Goal: Transaction & Acquisition: Purchase product/service

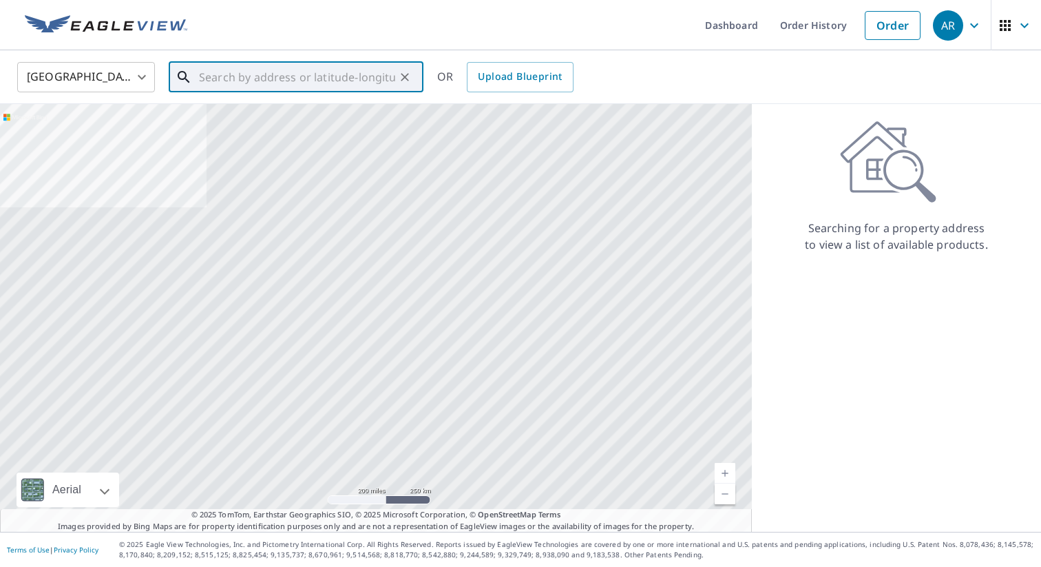
paste input "[STREET_ADDRESS]"
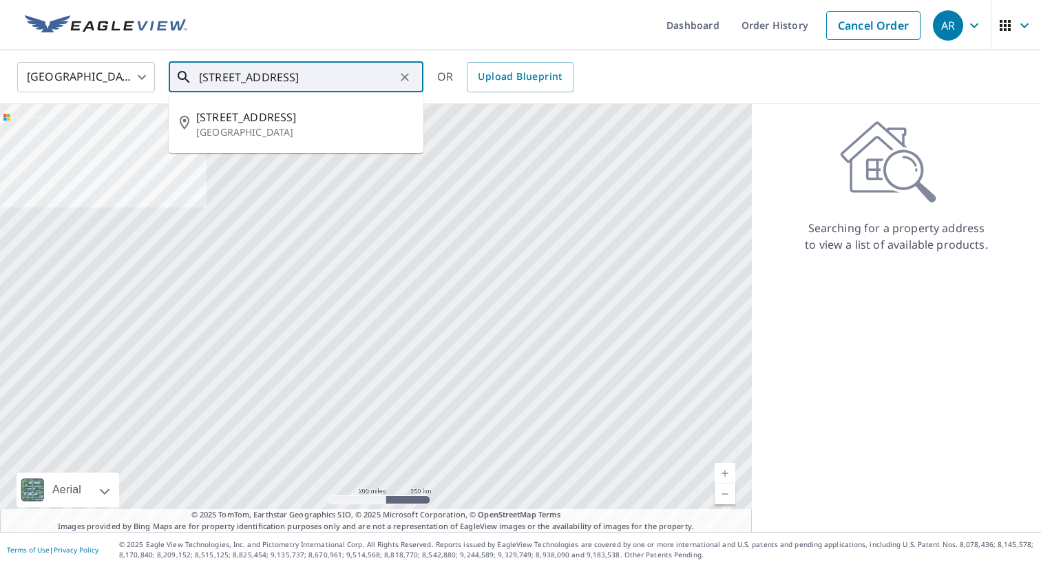
type input "[STREET_ADDRESS]"
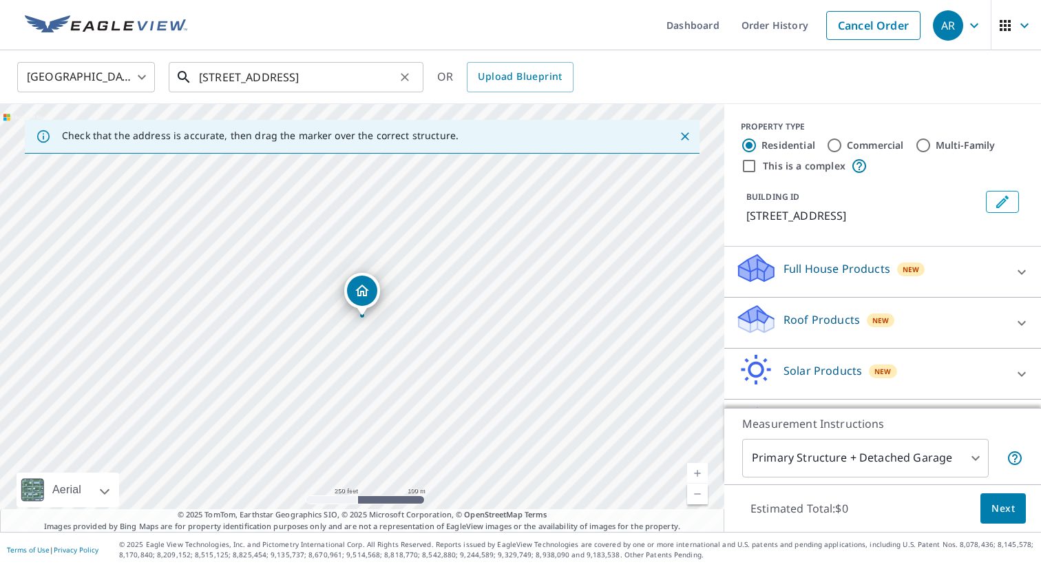
click at [242, 81] on input "[STREET_ADDRESS]" at bounding box center [297, 77] width 196 height 39
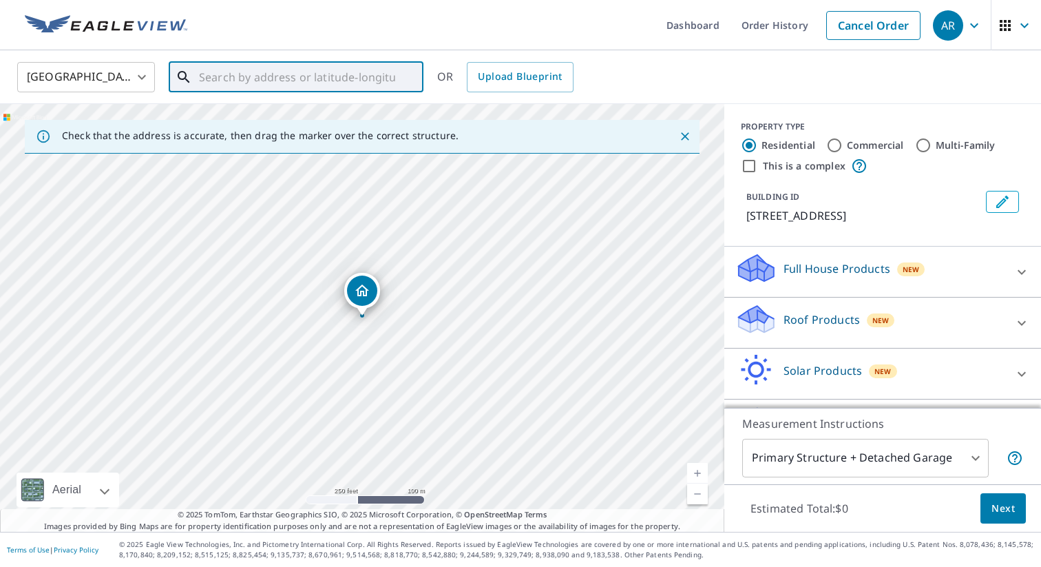
paste input "[STREET_ADDRESS]"
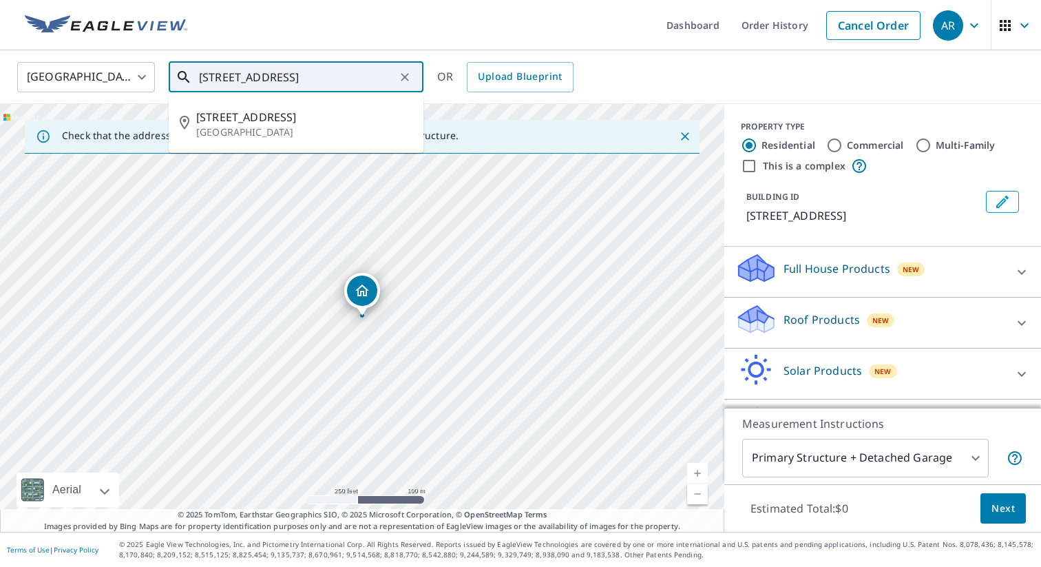
scroll to position [0, 71]
type input "[STREET_ADDRESS]"
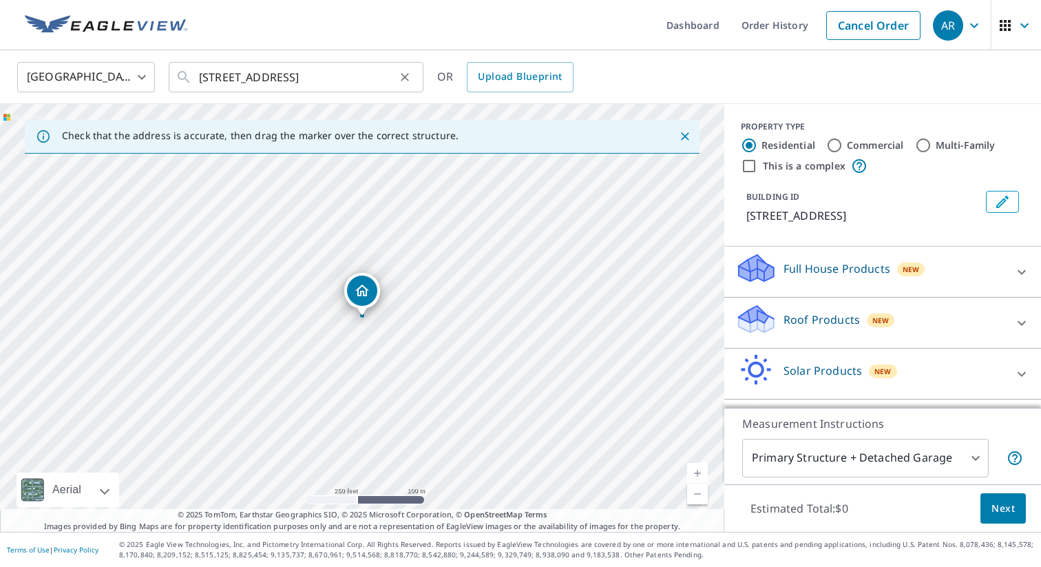
scroll to position [0, 0]
click at [944, 105] on div "PROPERTY TYPE Residential Commercial Multi-Family This is a complex BUILDING ID…" at bounding box center [883, 175] width 317 height 143
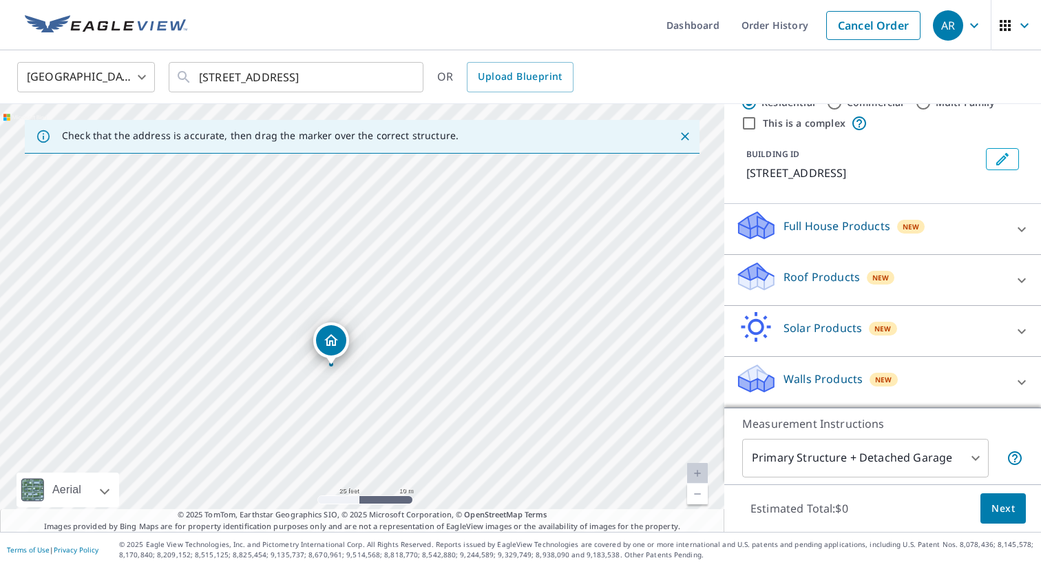
scroll to position [59, 0]
click at [822, 383] on p "Walls Products" at bounding box center [823, 379] width 79 height 17
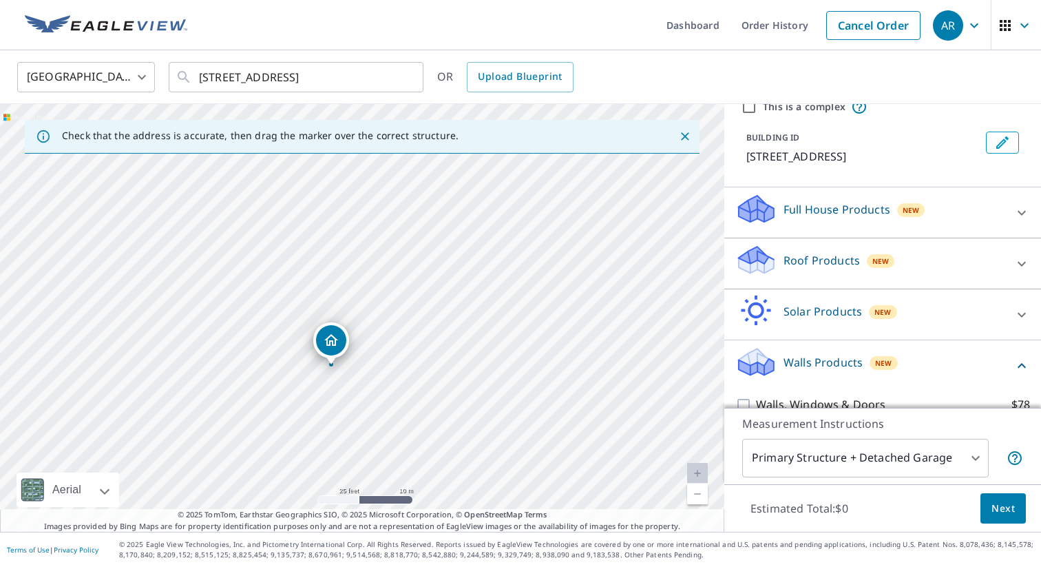
scroll to position [138, 0]
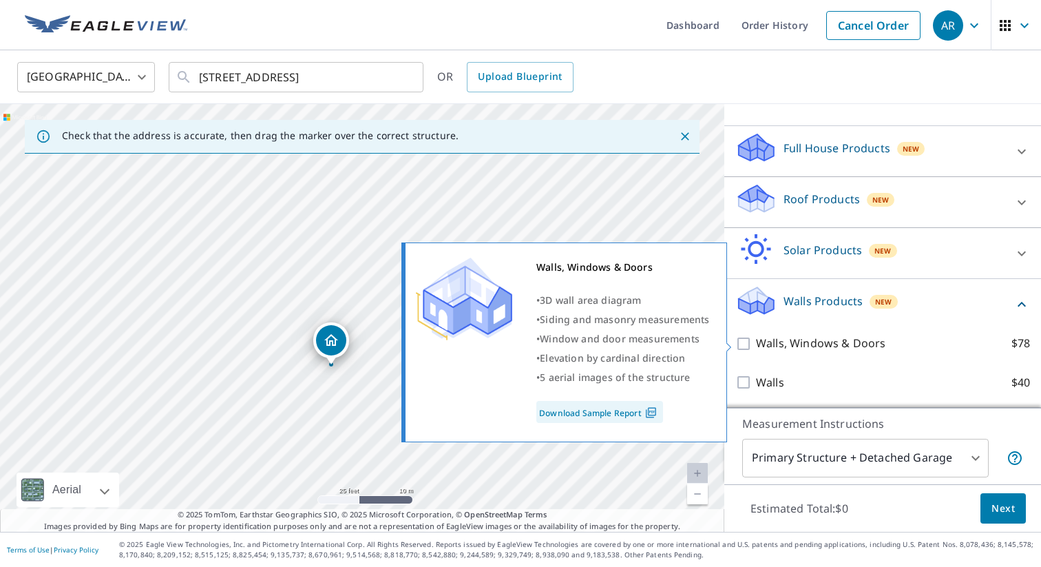
click at [819, 348] on p "Walls, Windows & Doors" at bounding box center [820, 343] width 129 height 17
click at [756, 348] on input "Walls, Windows & Doors $78" at bounding box center [746, 343] width 21 height 17
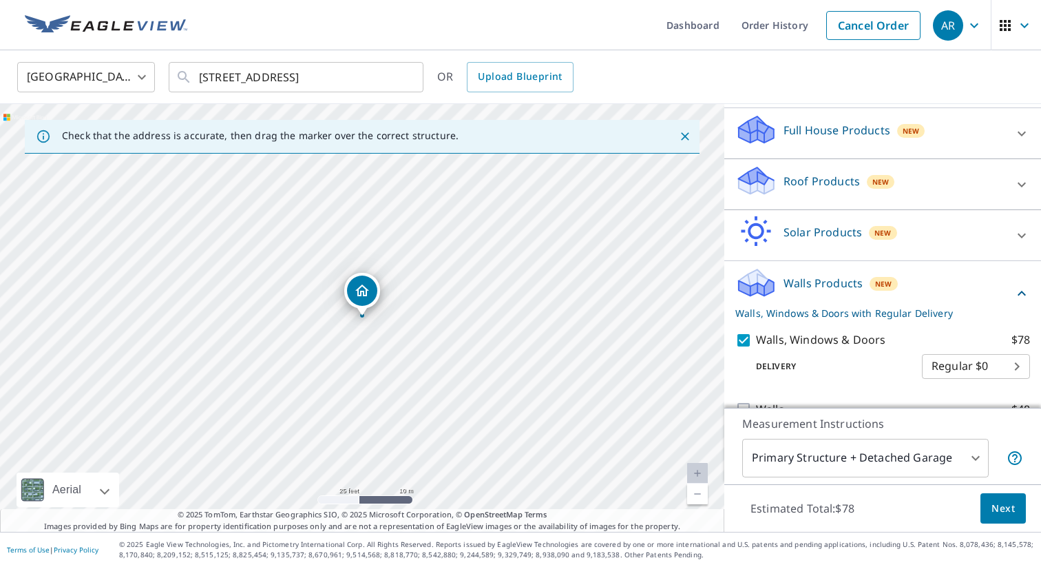
click at [817, 349] on p "Walls, Windows & Doors" at bounding box center [820, 339] width 129 height 17
click at [756, 349] on input "Walls, Windows & Doors $78" at bounding box center [746, 340] width 21 height 17
checkbox input "false"
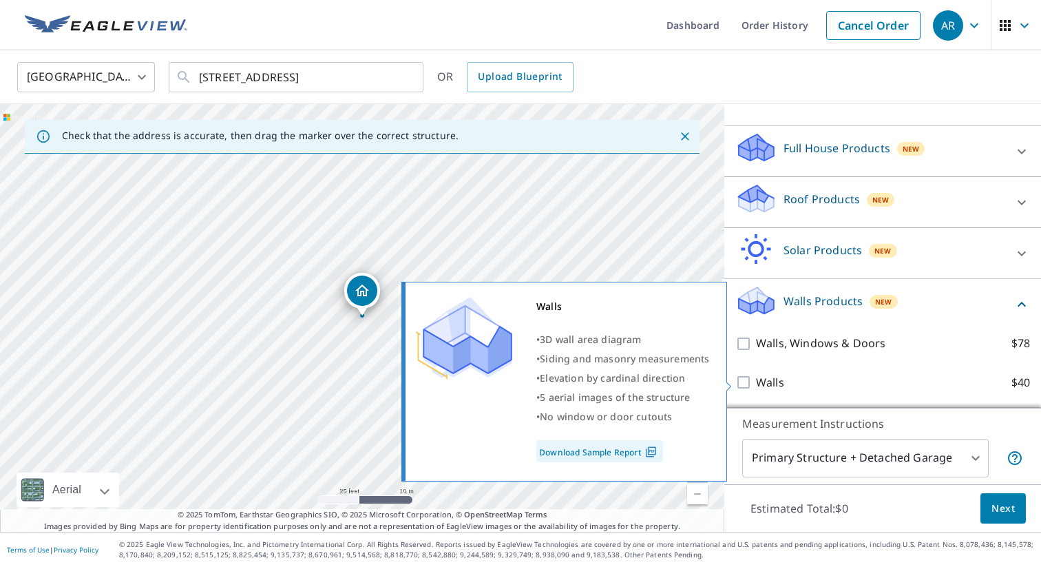
click at [770, 377] on p "Walls" at bounding box center [770, 382] width 28 height 17
click at [756, 377] on input "Walls $40" at bounding box center [746, 382] width 21 height 17
checkbox input "true"
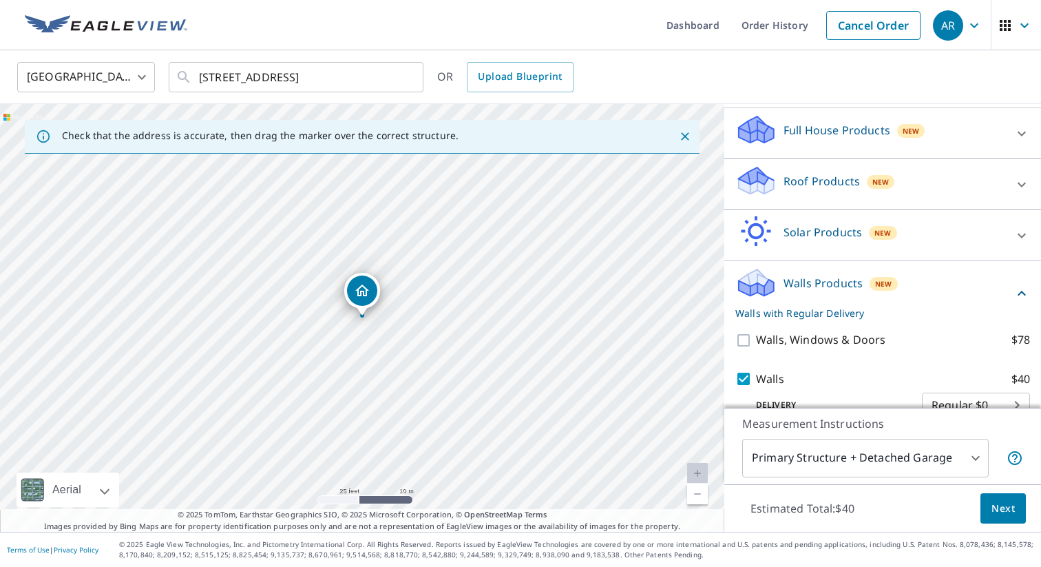
scroll to position [183, 0]
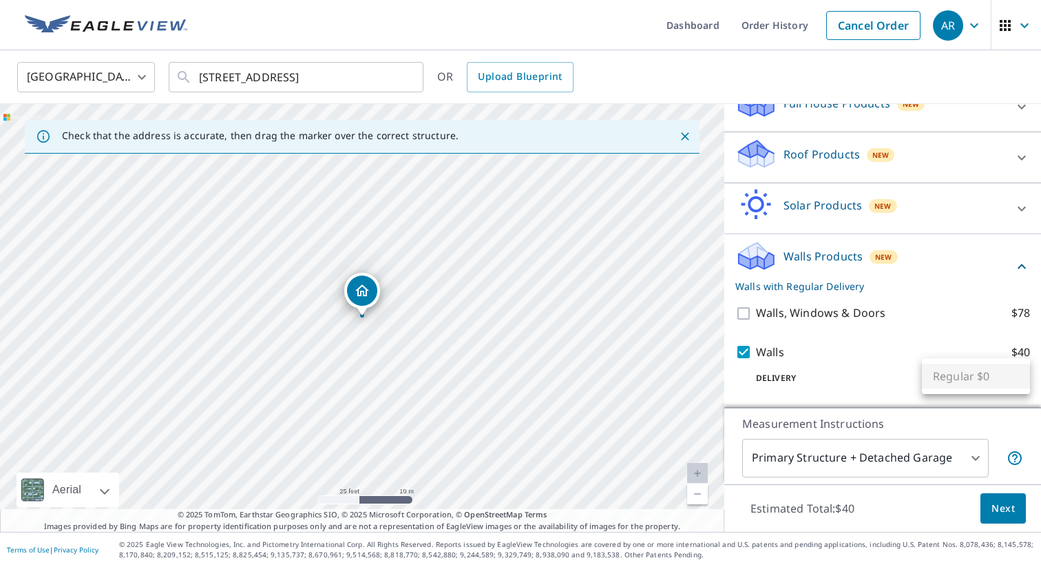
click at [950, 382] on body "AR AR Dashboard Order History Cancel Order AR [GEOGRAPHIC_DATA] [GEOGRAPHIC_DAT…" at bounding box center [520, 283] width 1041 height 567
click at [950, 382] on ul "Regular $0" at bounding box center [976, 376] width 108 height 36
click at [843, 368] on div at bounding box center [520, 283] width 1041 height 567
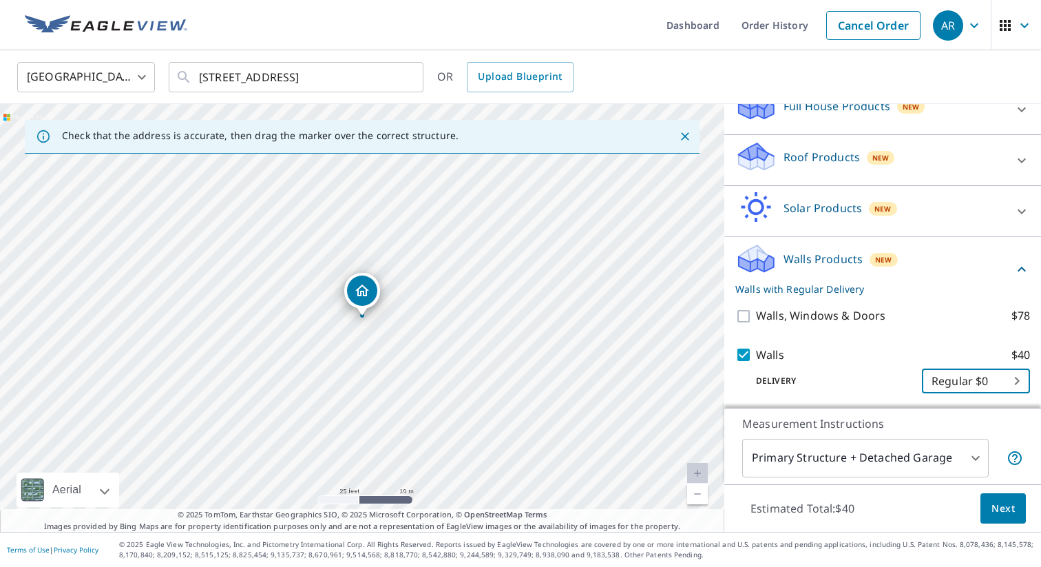
scroll to position [158, 0]
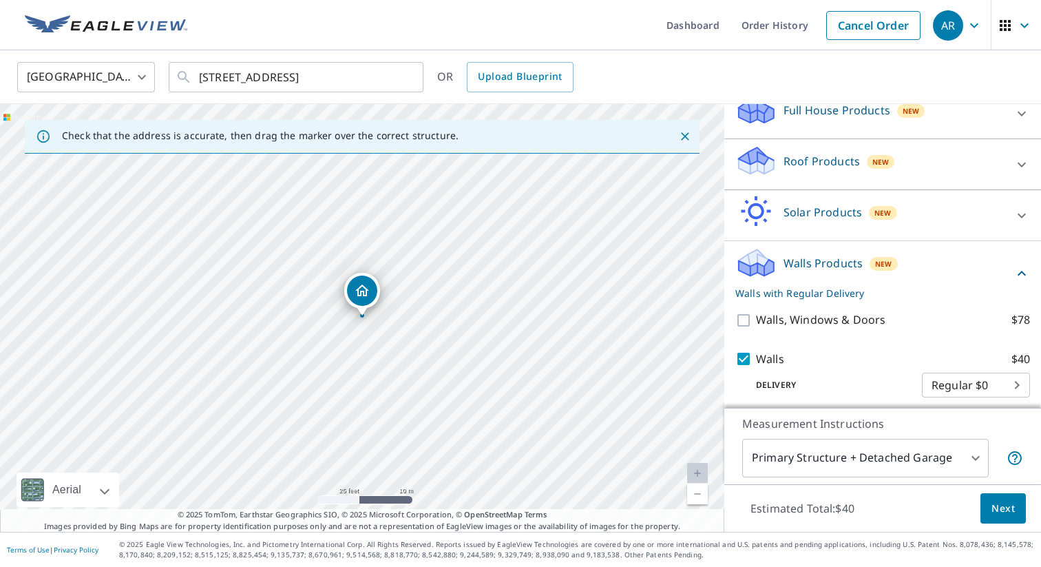
click at [822, 235] on div "Solar Products New" at bounding box center [871, 215] width 270 height 39
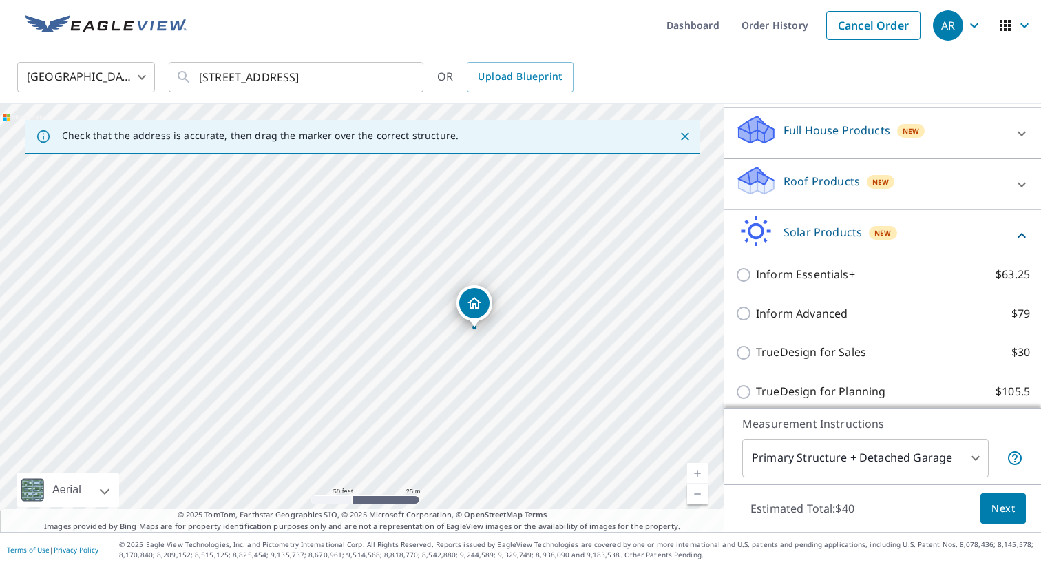
scroll to position [128, 0]
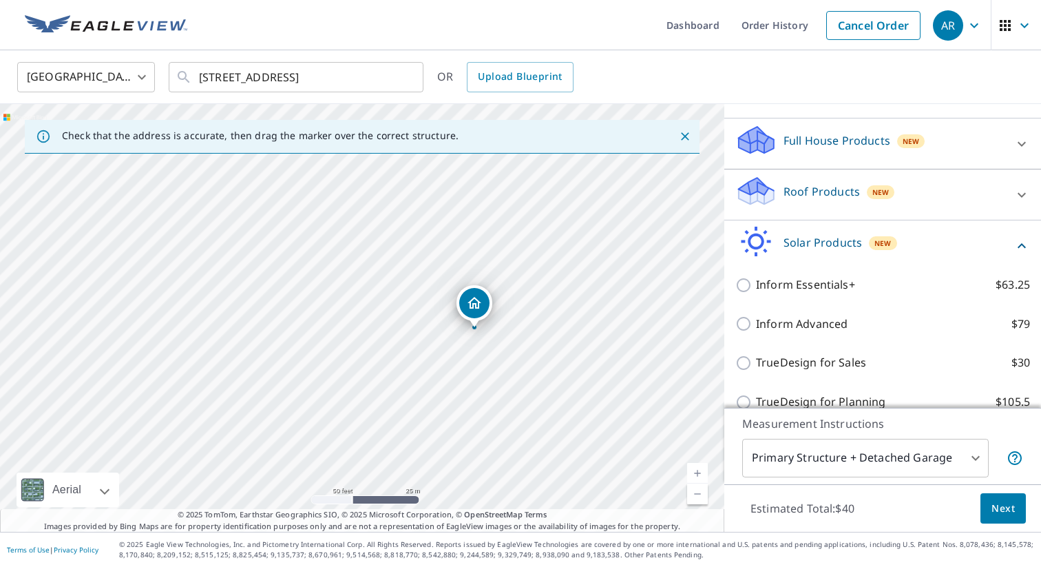
click at [851, 163] on div "Full House Products New" at bounding box center [871, 143] width 270 height 39
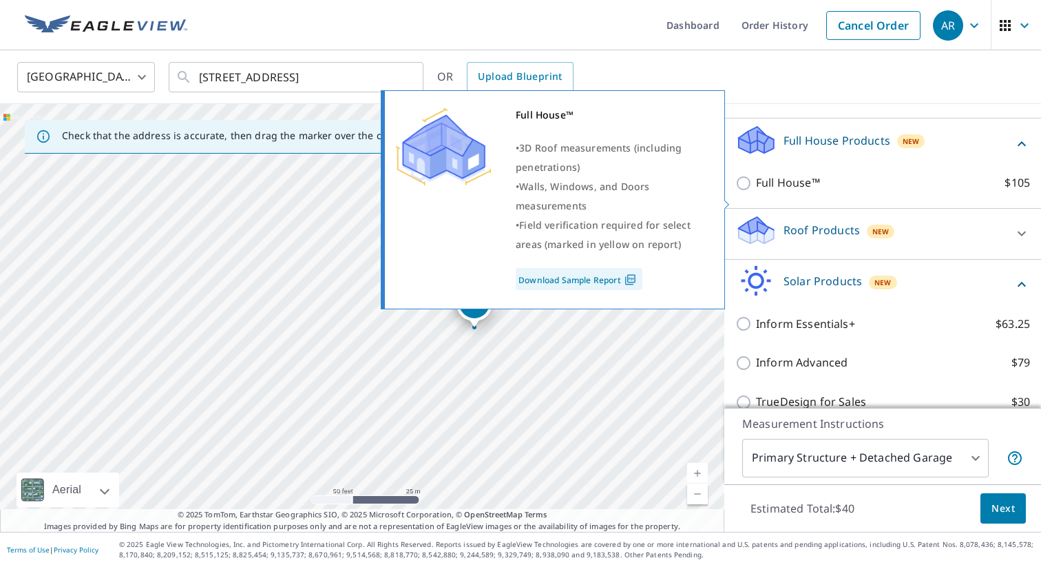
click at [746, 191] on input "Full House™ $105" at bounding box center [746, 183] width 21 height 17
checkbox input "true"
checkbox input "false"
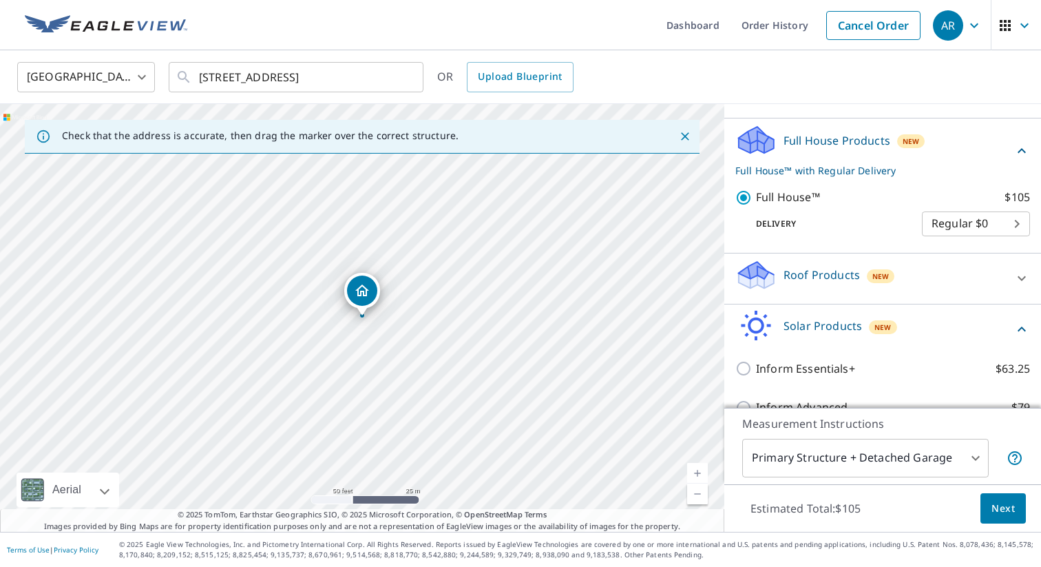
click at [875, 178] on p "Full House™ with Regular Delivery" at bounding box center [875, 170] width 278 height 14
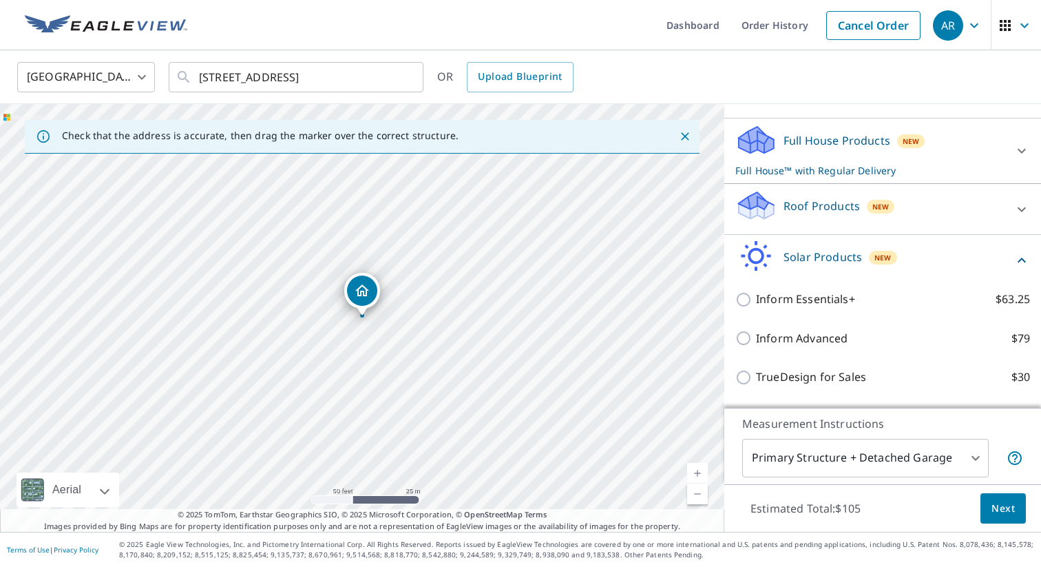
click at [875, 178] on p "Full House™ with Regular Delivery" at bounding box center [871, 170] width 270 height 14
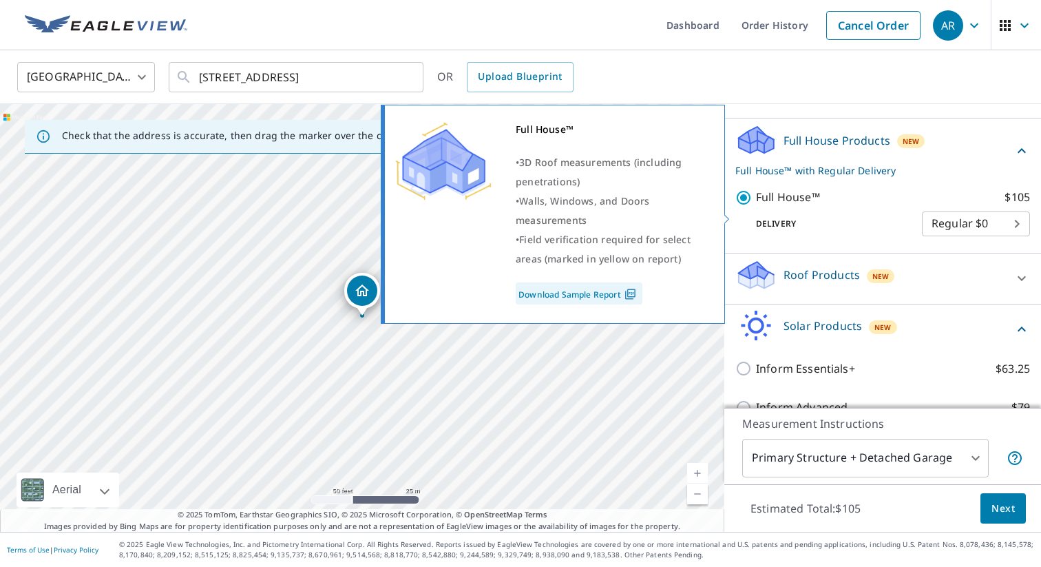
click at [579, 292] on link "Download Sample Report" at bounding box center [579, 293] width 127 height 22
click at [600, 293] on link "Download Sample Report" at bounding box center [579, 293] width 127 height 22
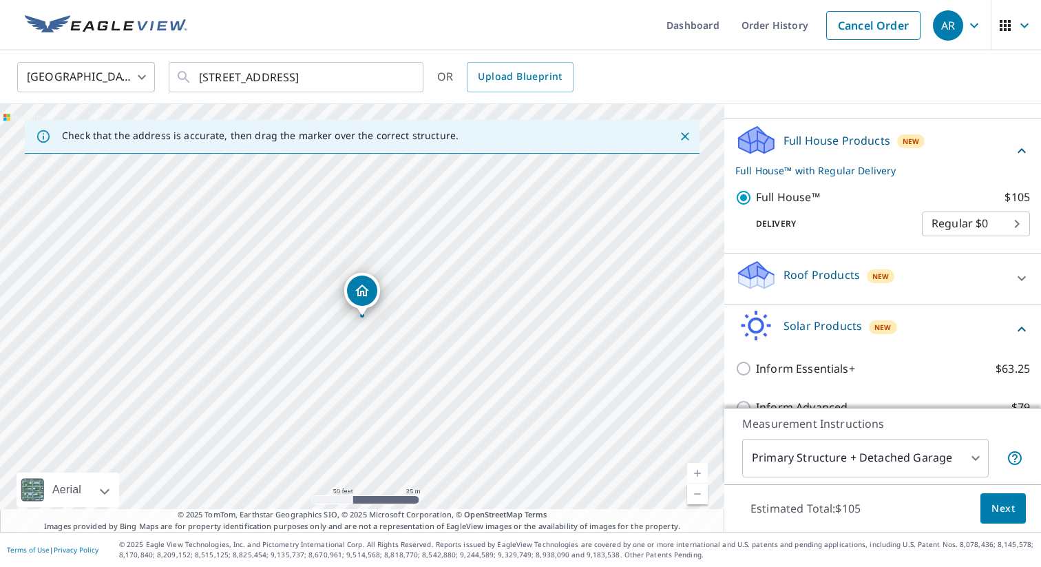
click at [843, 178] on p "Full House™ with Regular Delivery" at bounding box center [875, 170] width 278 height 14
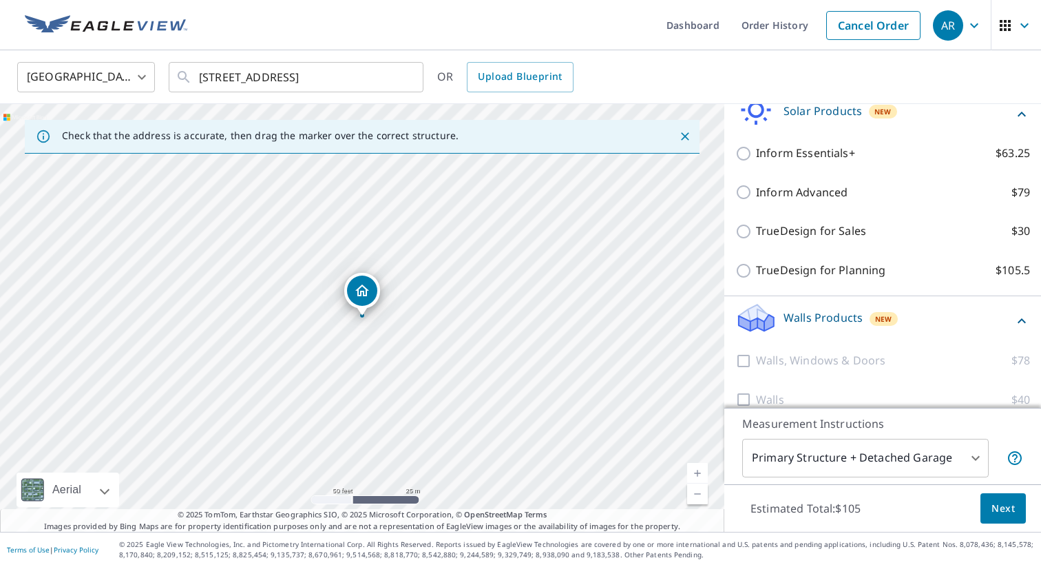
scroll to position [311, 0]
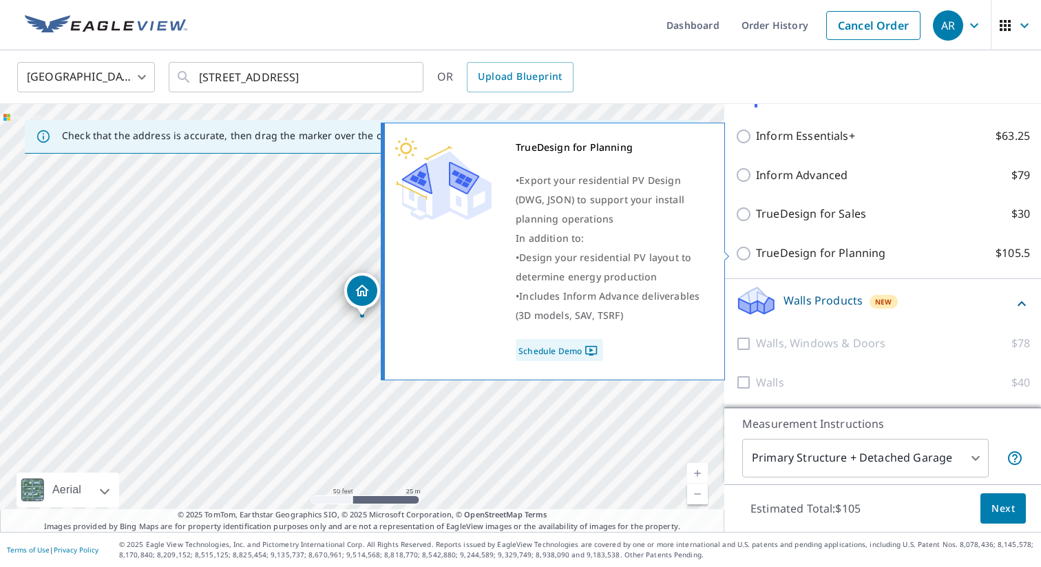
click at [835, 255] on p "TrueDesign for Planning" at bounding box center [820, 253] width 129 height 17
click at [756, 255] on input "TrueDesign for Planning $105.5" at bounding box center [746, 253] width 21 height 17
checkbox input "true"
checkbox input "false"
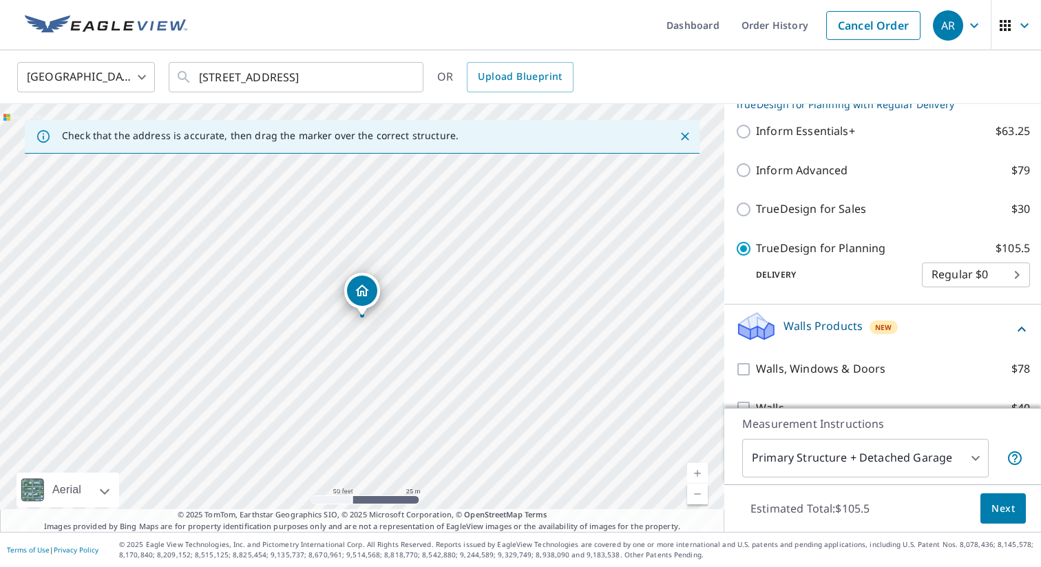
click at [832, 257] on p "TrueDesign for Planning" at bounding box center [820, 248] width 129 height 17
click at [756, 257] on input "TrueDesign for Planning $105.5" at bounding box center [746, 248] width 21 height 17
checkbox input "false"
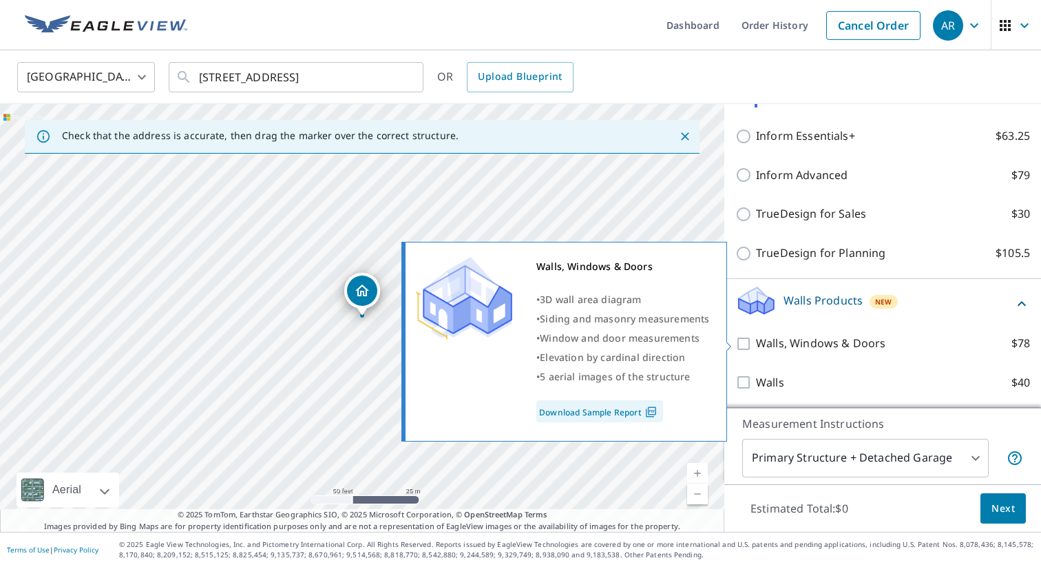
click at [810, 344] on p "Walls, Windows & Doors" at bounding box center [820, 343] width 129 height 17
click at [756, 344] on input "Walls, Windows & Doors $78" at bounding box center [746, 343] width 21 height 17
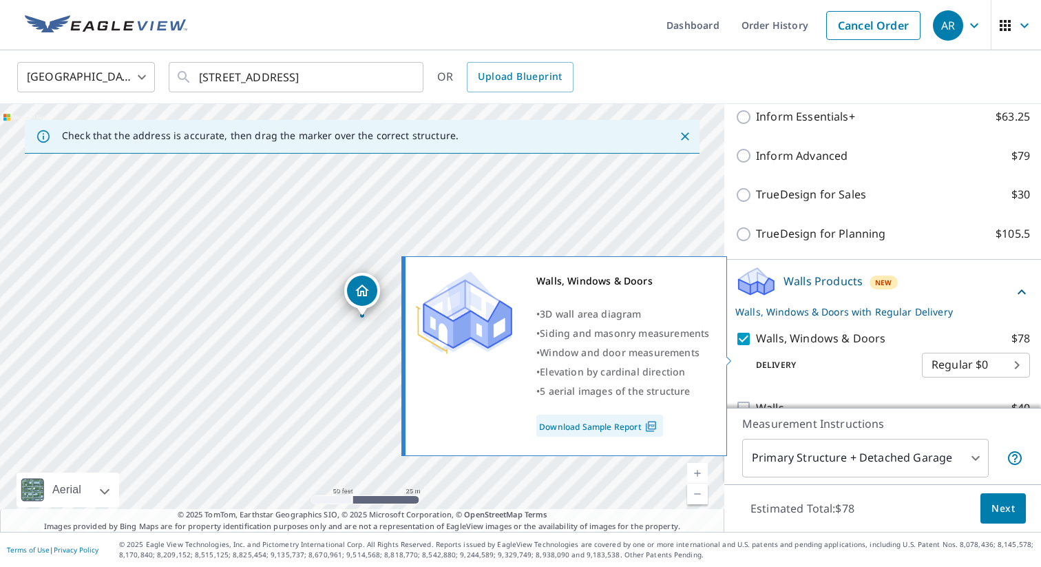
click at [807, 347] on p "Walls, Windows & Doors" at bounding box center [820, 338] width 129 height 17
click at [756, 347] on input "Walls, Windows & Doors $78" at bounding box center [746, 339] width 21 height 17
checkbox input "false"
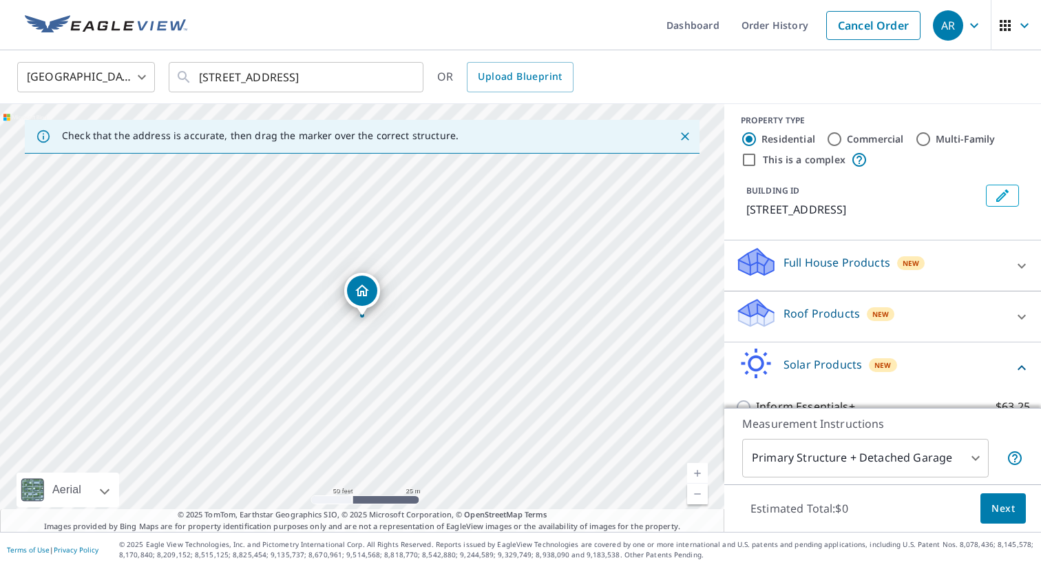
scroll to position [0, 0]
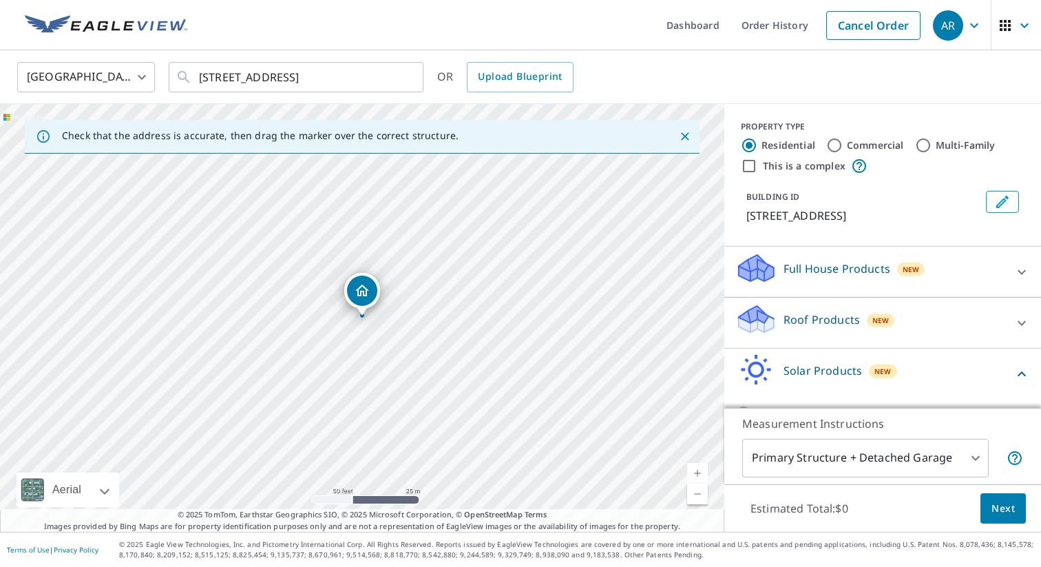
click at [809, 165] on label "This is a complex" at bounding box center [804, 166] width 83 height 14
click at [758, 165] on input "This is a complex" at bounding box center [749, 166] width 17 height 17
checkbox input "true"
radio input "false"
radio input "true"
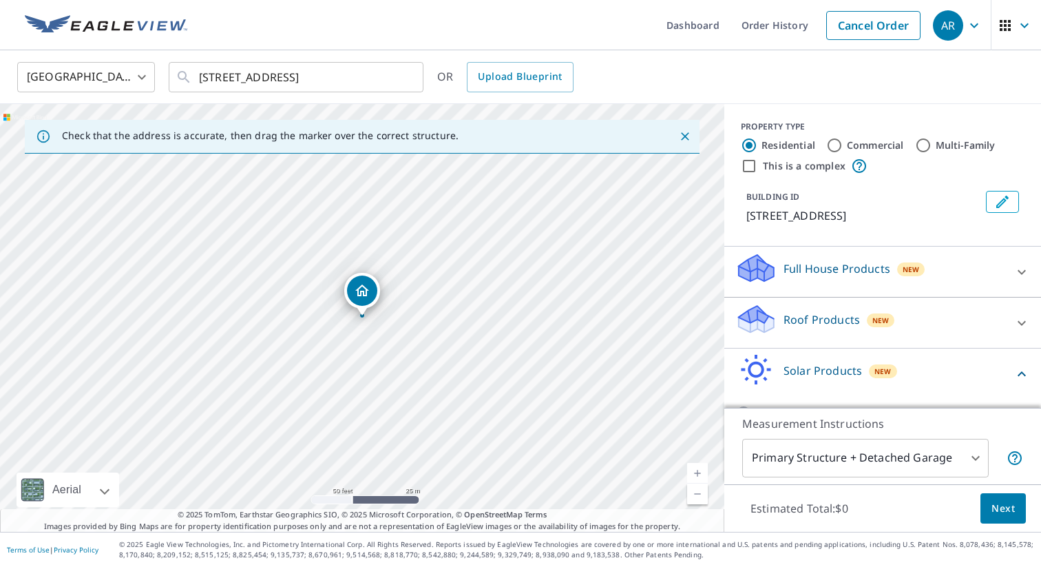
type input "4"
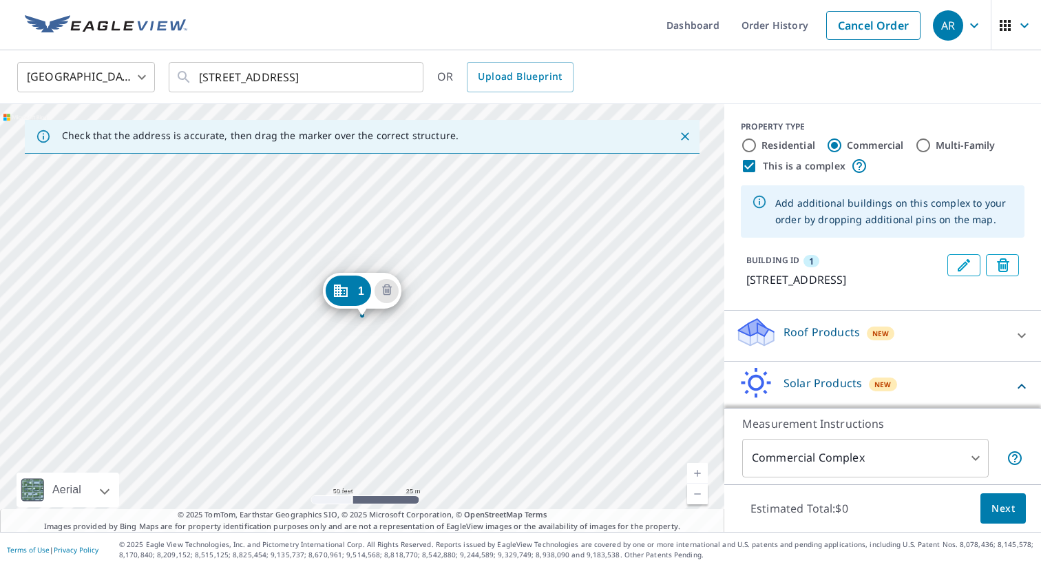
click at [809, 164] on label "This is a complex" at bounding box center [804, 166] width 83 height 14
click at [758, 164] on input "This is a complex" at bounding box center [749, 166] width 17 height 17
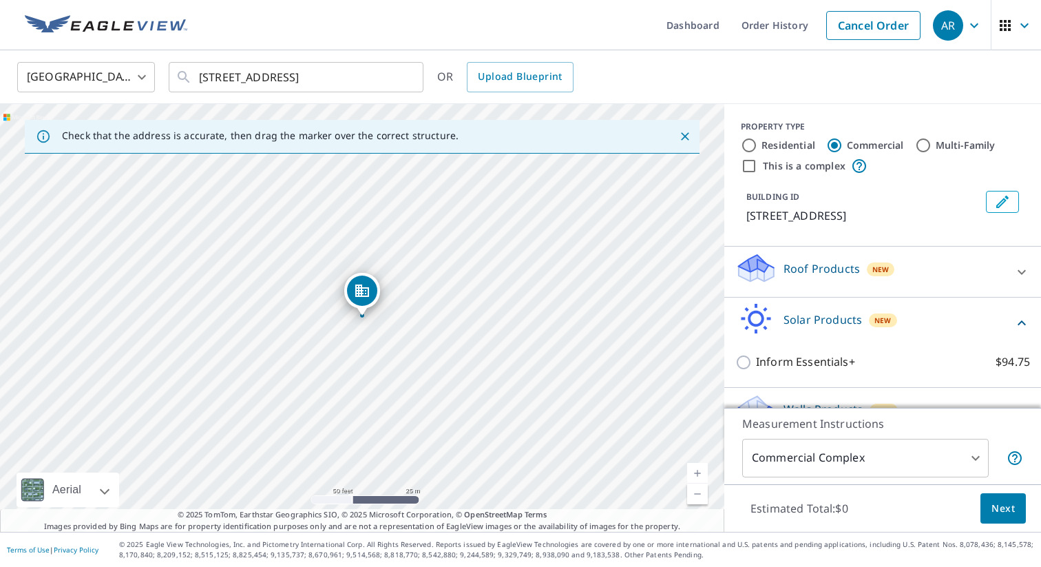
click at [809, 164] on label "This is a complex" at bounding box center [804, 166] width 83 height 14
click at [758, 164] on input "This is a complex" at bounding box center [749, 166] width 17 height 17
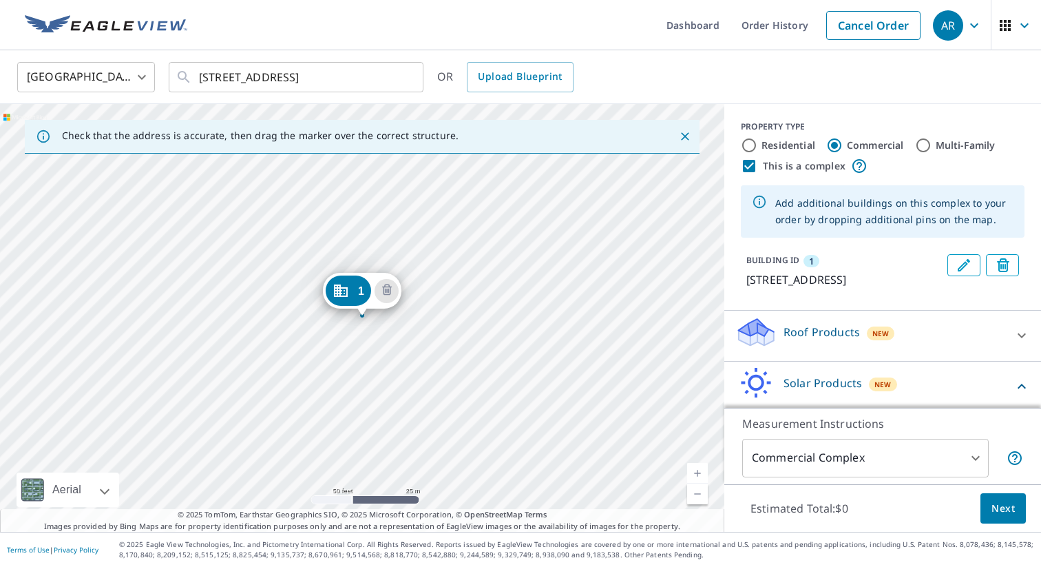
click at [809, 164] on label "This is a complex" at bounding box center [804, 166] width 83 height 14
click at [758, 164] on input "This is a complex" at bounding box center [749, 166] width 17 height 17
checkbox input "false"
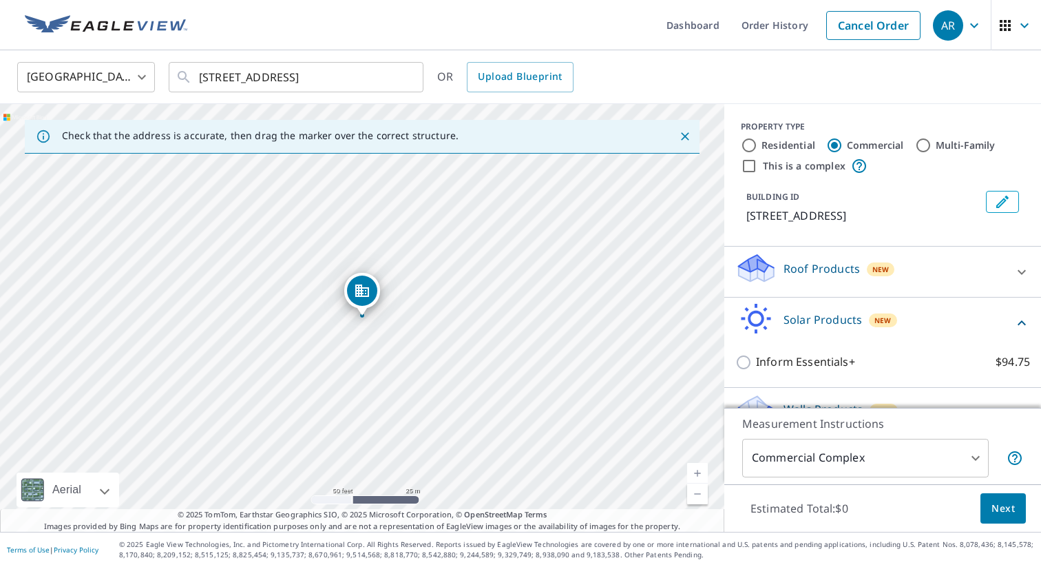
click at [778, 142] on label "Residential" at bounding box center [789, 145] width 54 height 14
click at [758, 142] on input "Residential" at bounding box center [749, 145] width 17 height 17
radio input "true"
type input "1"
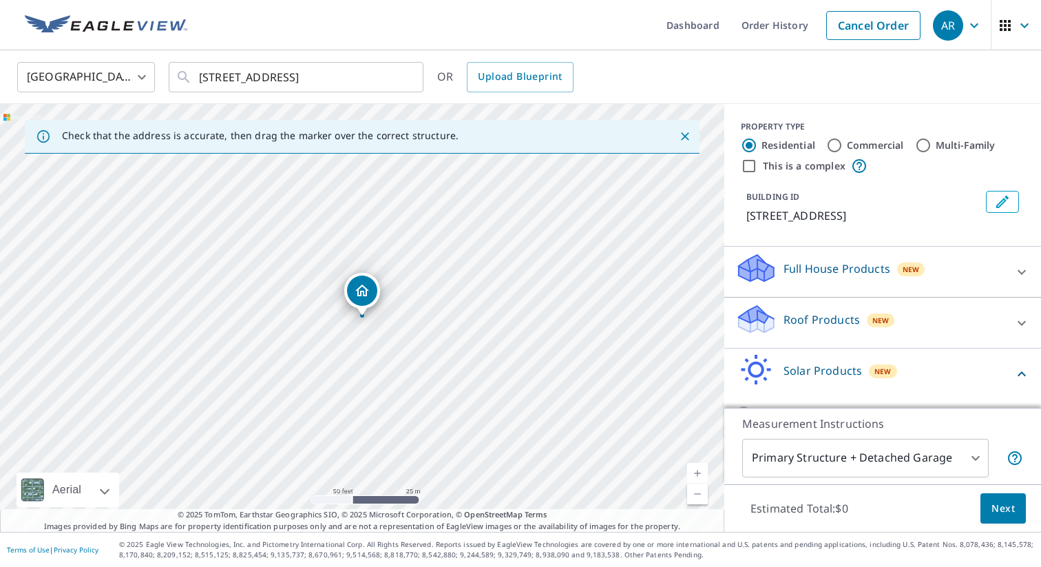
click at [862, 145] on label "Commercial" at bounding box center [875, 145] width 57 height 14
click at [843, 145] on input "Commercial" at bounding box center [834, 145] width 17 height 17
radio input "true"
type input "4"
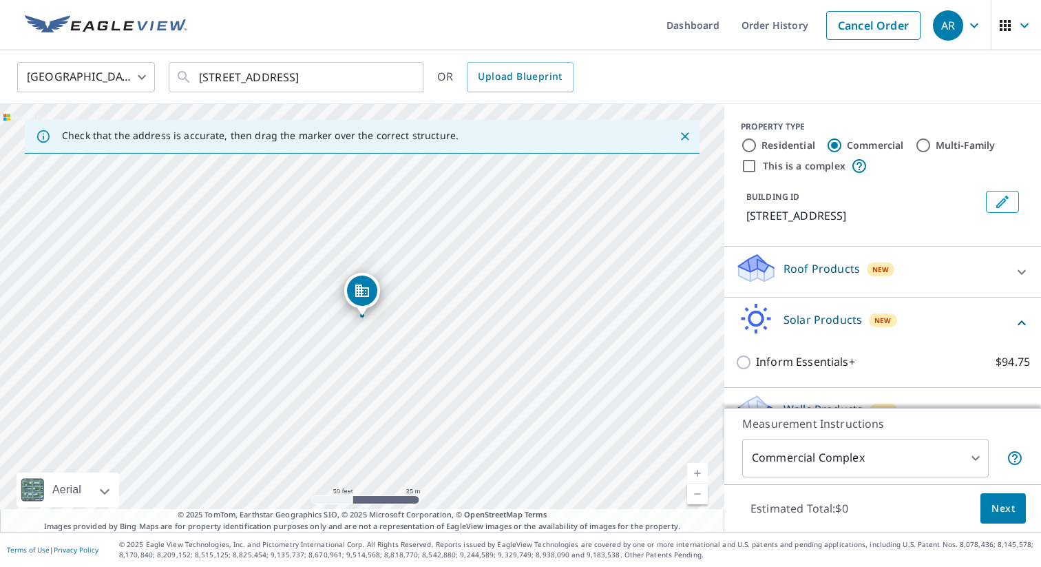
click at [774, 148] on label "Residential" at bounding box center [789, 145] width 54 height 14
click at [758, 148] on input "Residential" at bounding box center [749, 145] width 17 height 17
radio input "true"
type input "1"
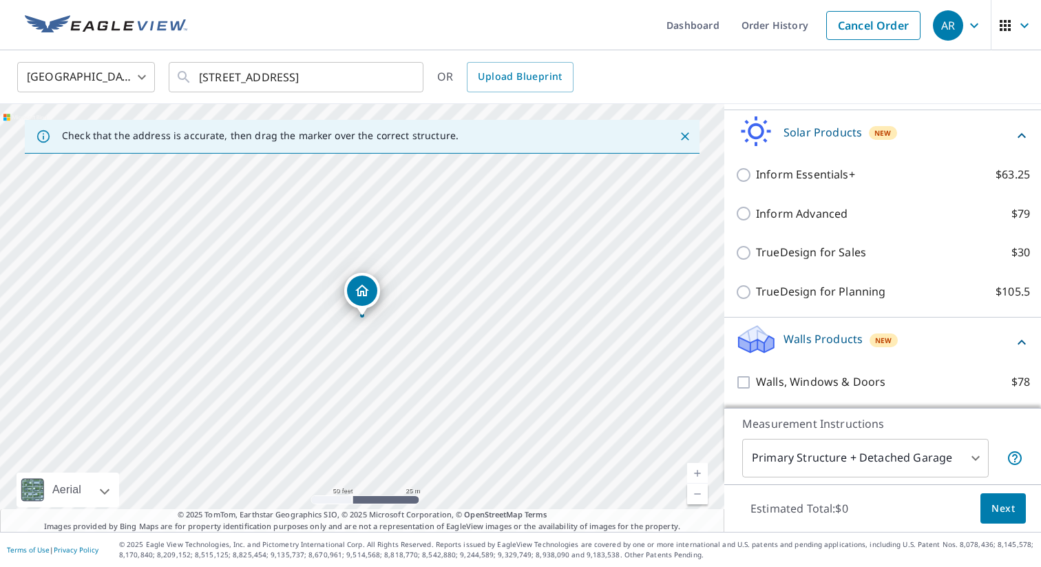
scroll to position [296, 0]
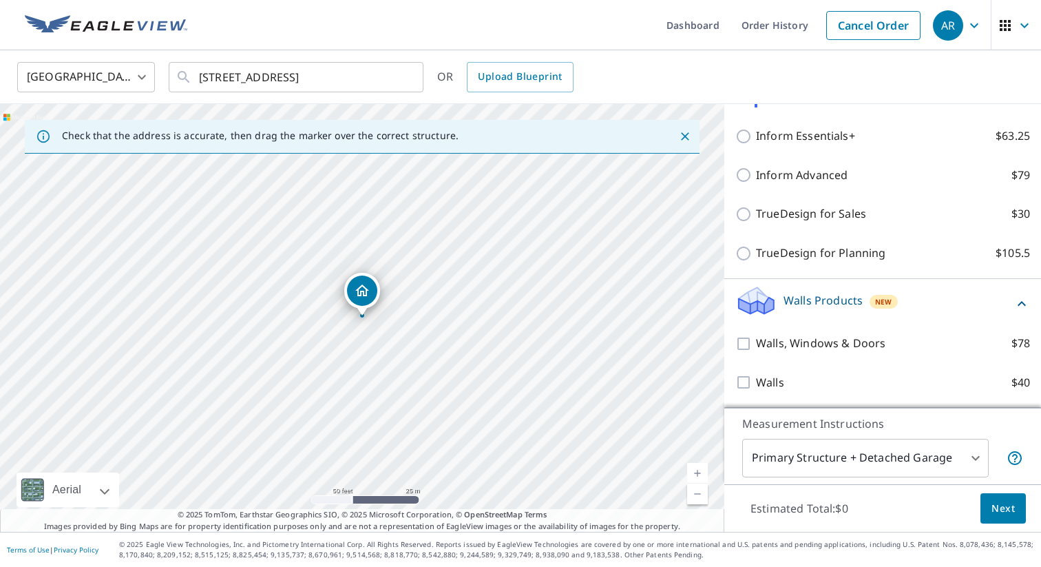
click at [820, 295] on p "Walls Products" at bounding box center [823, 300] width 79 height 17
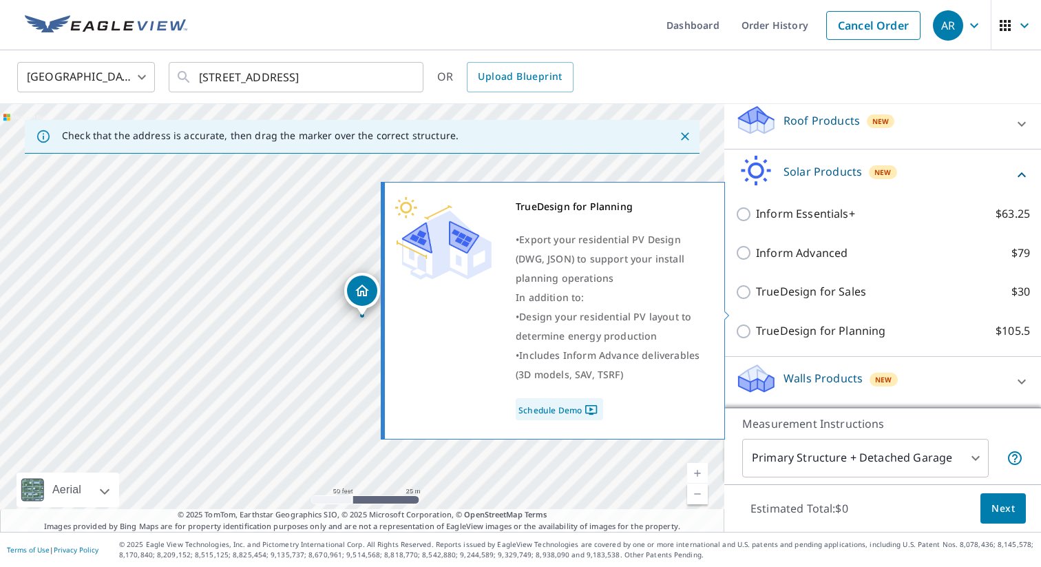
scroll to position [217, 0]
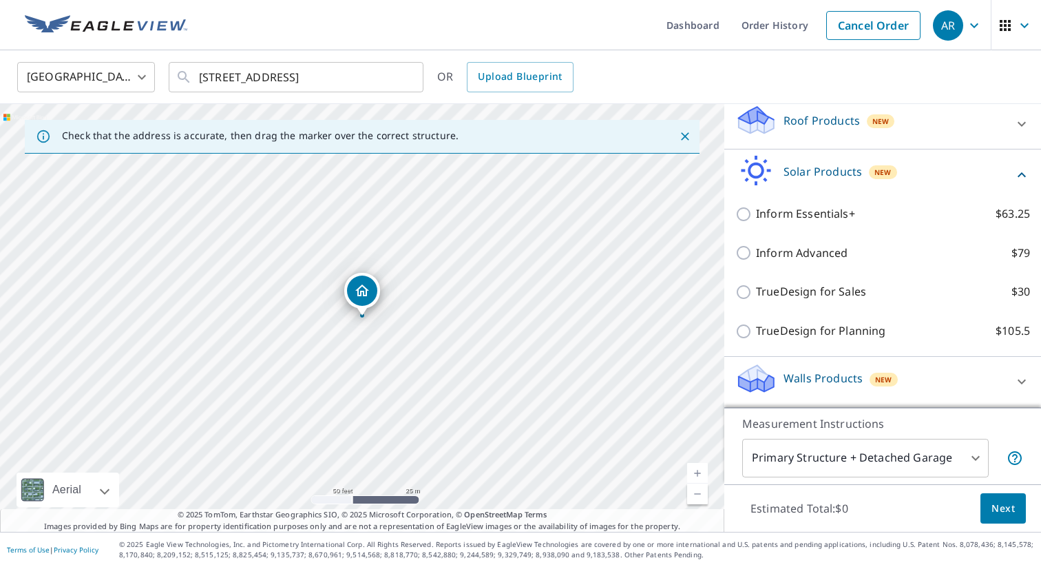
click at [784, 378] on p "Walls Products" at bounding box center [823, 378] width 79 height 17
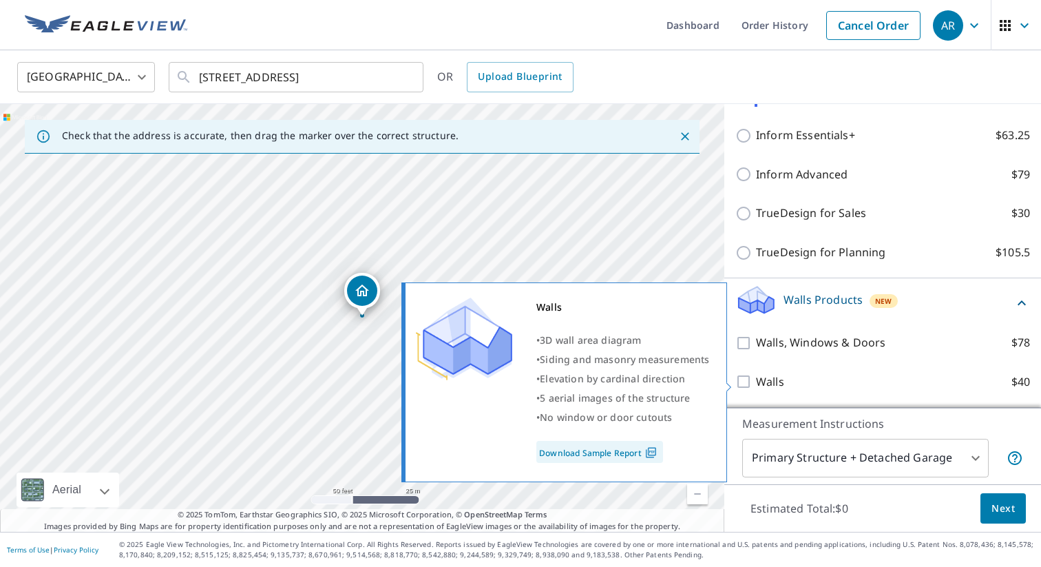
scroll to position [296, 0]
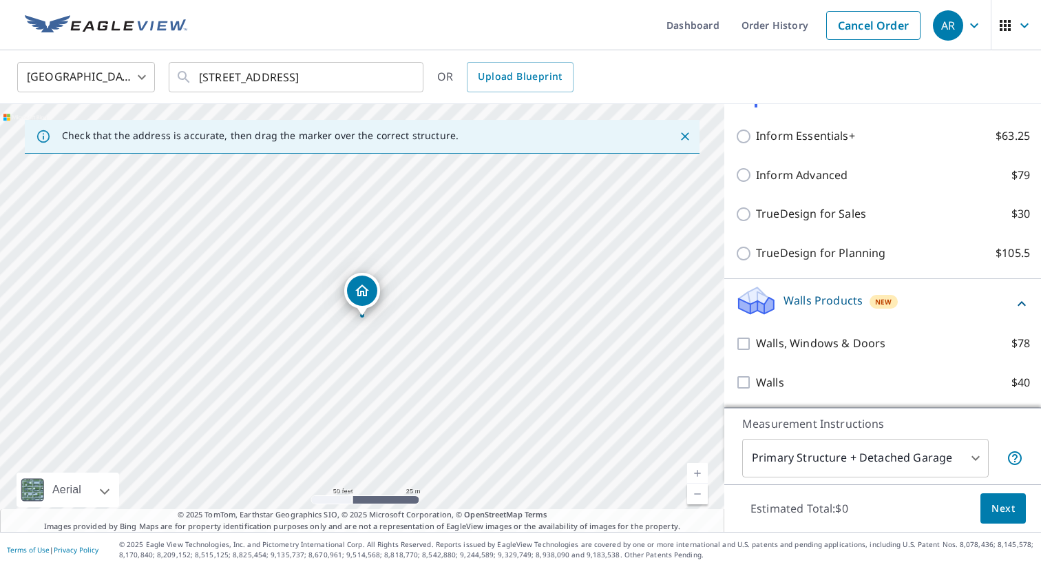
click at [854, 302] on p "Walls Products" at bounding box center [823, 300] width 79 height 17
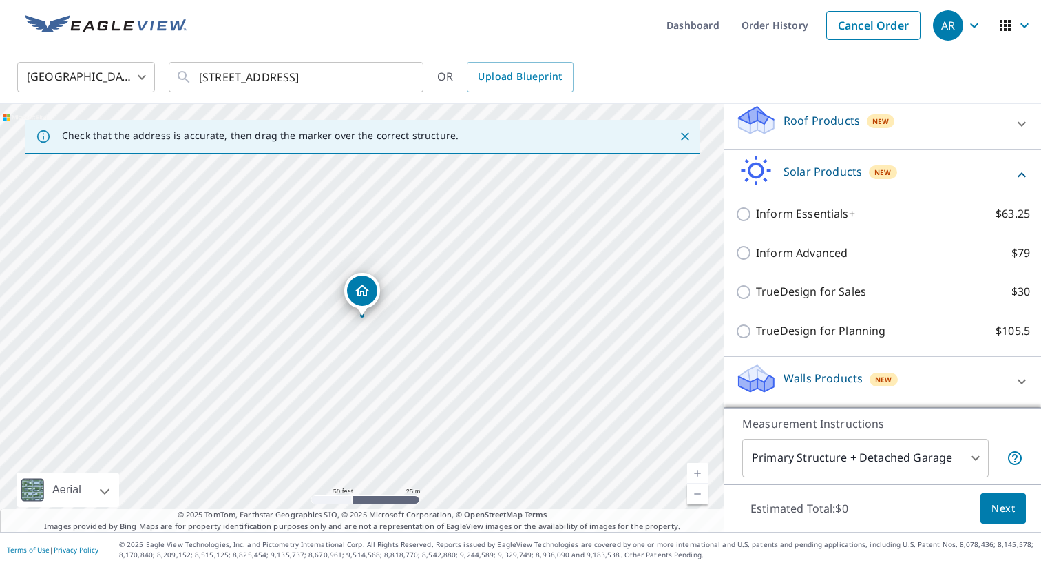
click at [840, 377] on p "Walls Products" at bounding box center [823, 378] width 79 height 17
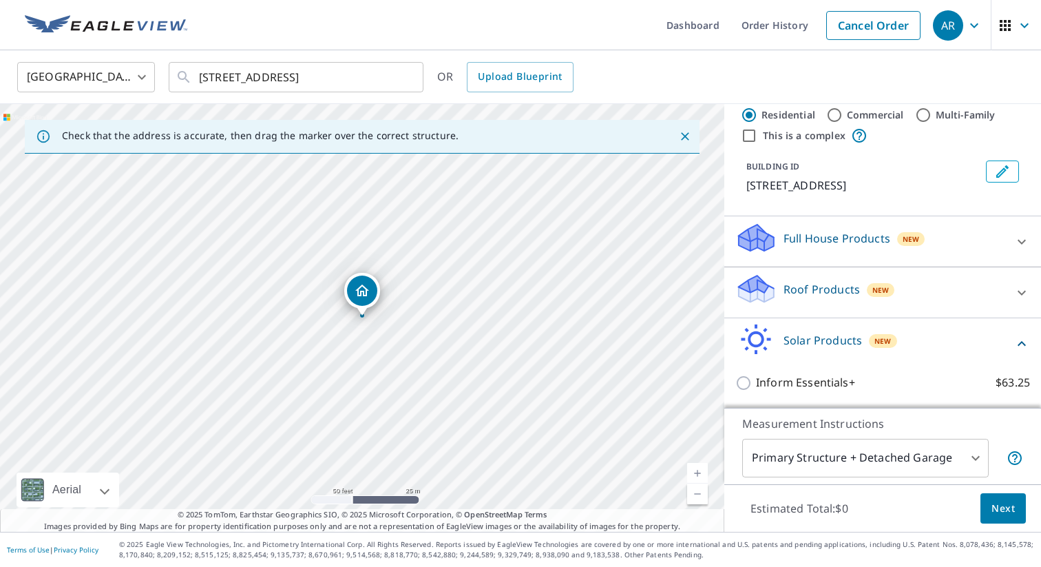
scroll to position [0, 0]
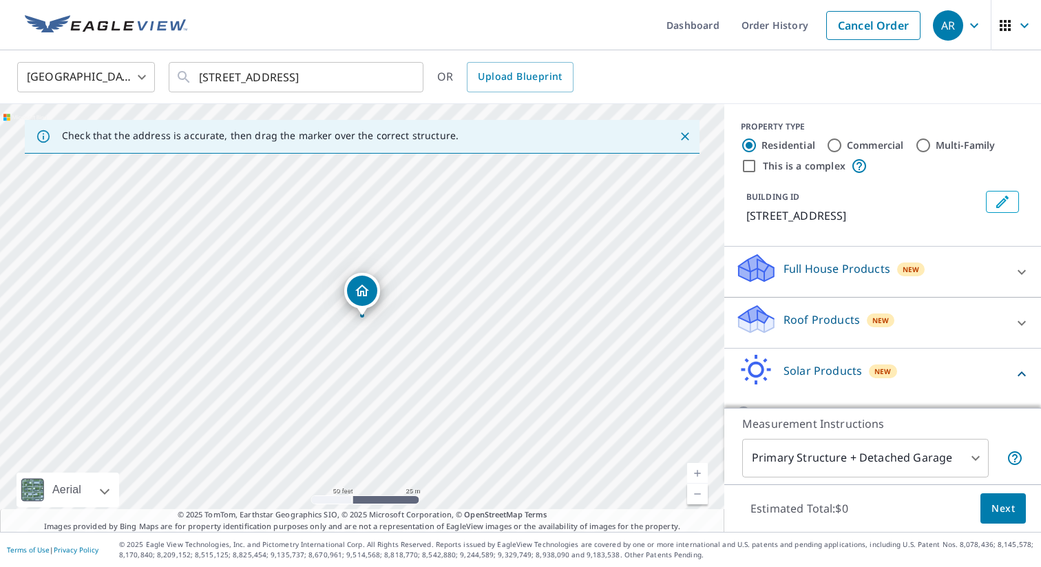
click at [810, 277] on p "Full House Products" at bounding box center [837, 268] width 107 height 17
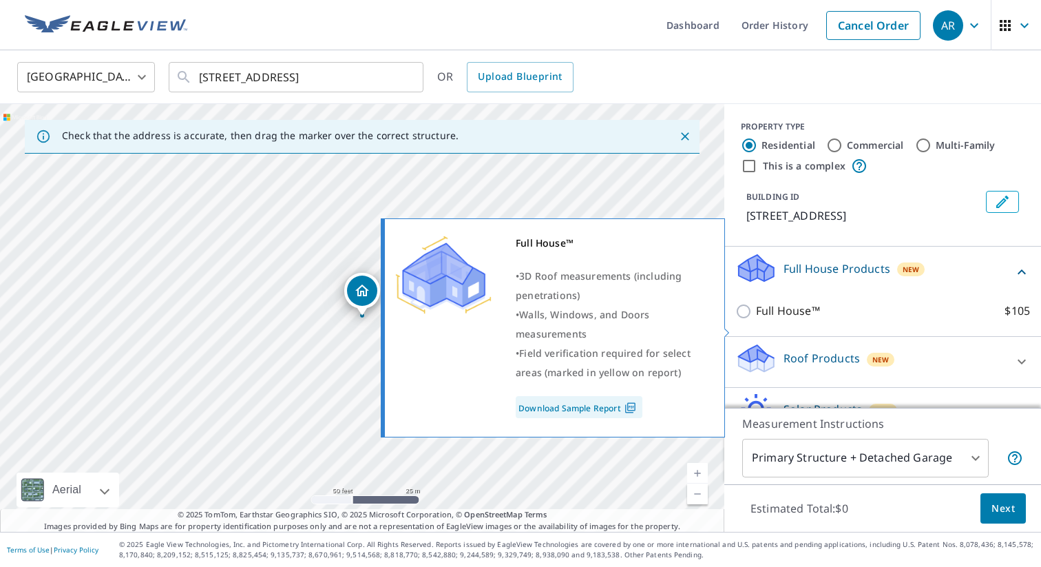
click at [778, 320] on p "Full House™" at bounding box center [788, 310] width 64 height 17
click at [756, 320] on input "Full House™ $105" at bounding box center [746, 311] width 21 height 17
checkbox input "true"
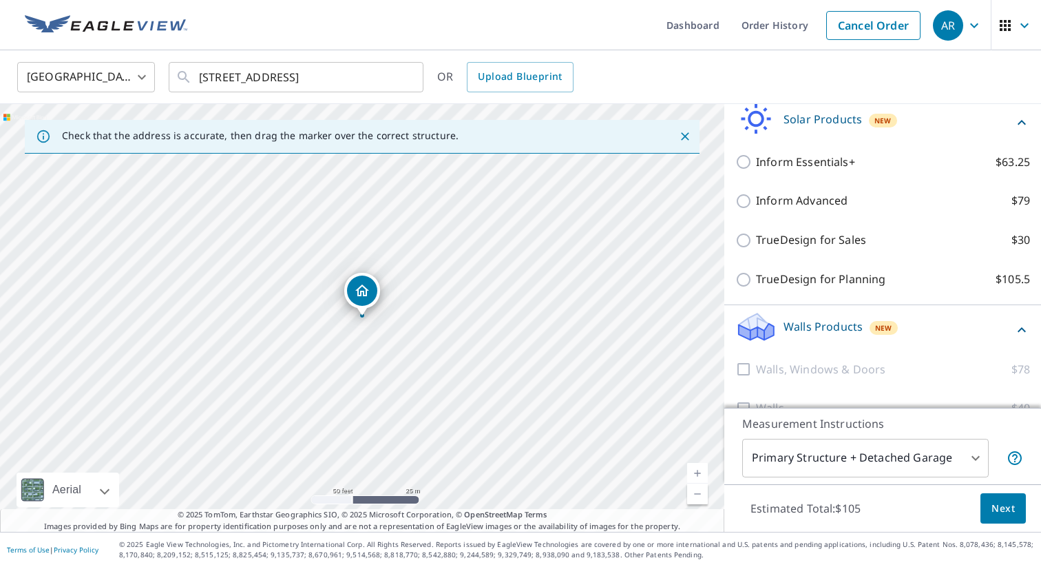
scroll to position [380, 0]
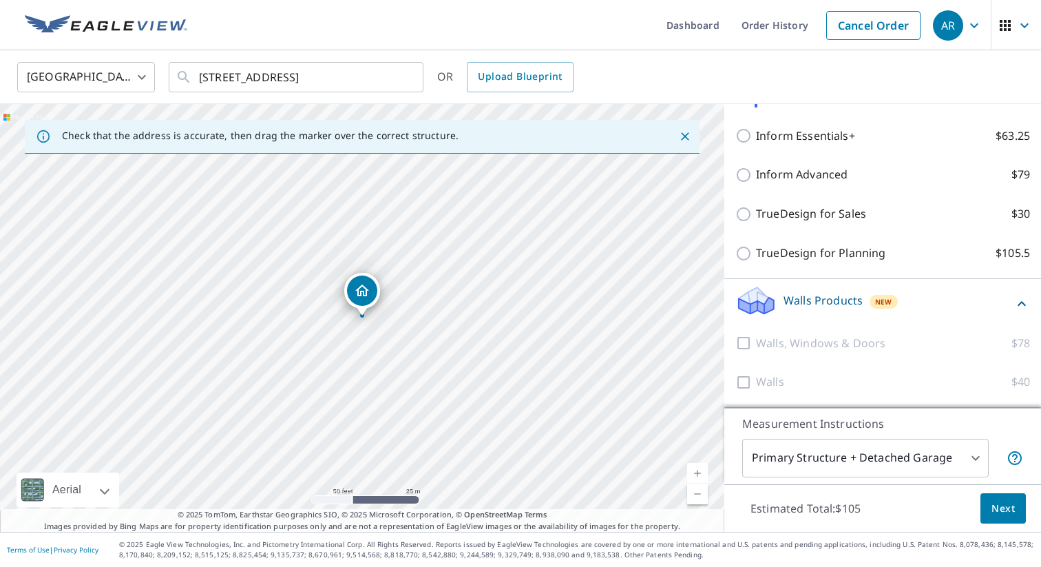
click at [1001, 496] on button "Next" at bounding box center [1003, 508] width 45 height 31
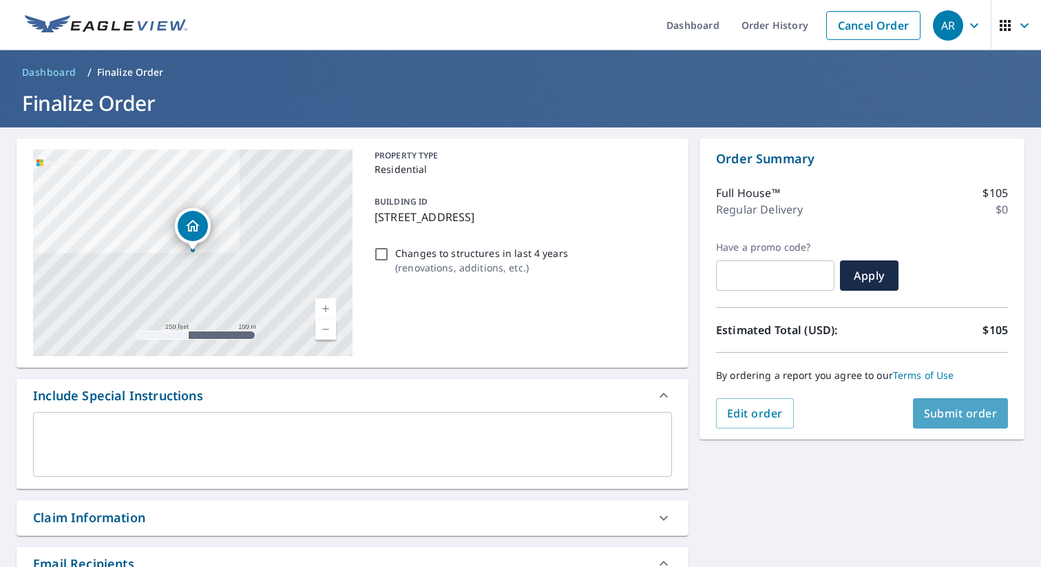
click at [944, 422] on button "Submit order" at bounding box center [961, 413] width 96 height 30
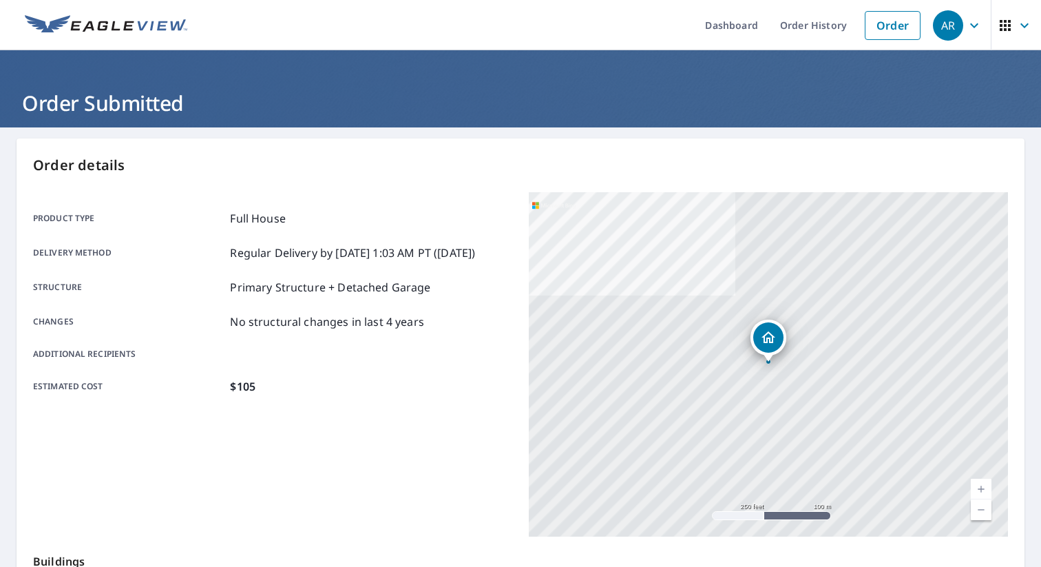
click at [386, 395] on div "Estimated cost $105" at bounding box center [272, 386] width 479 height 17
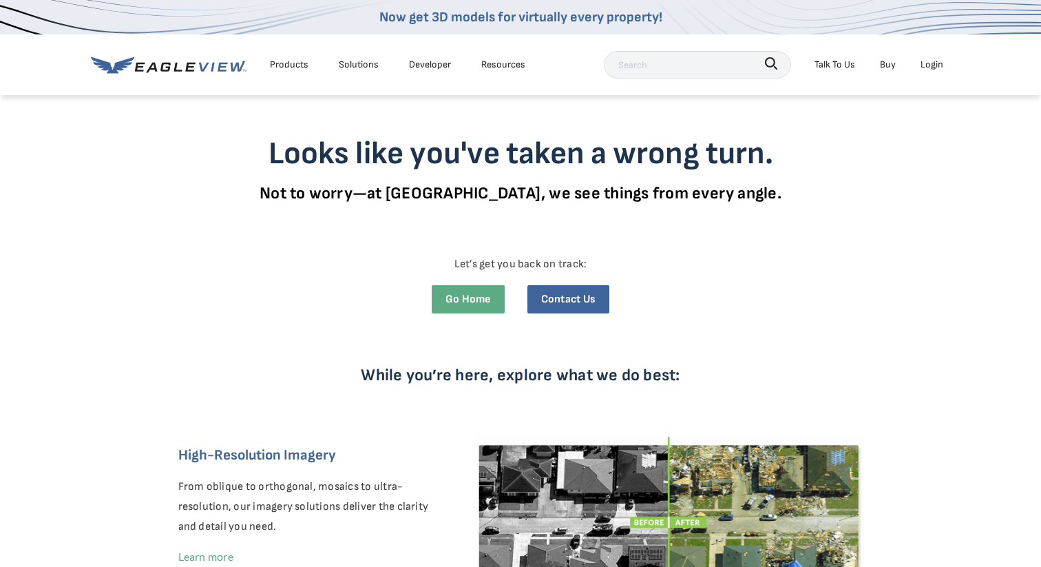
click at [926, 59] on div "Login" at bounding box center [932, 64] width 23 height 17
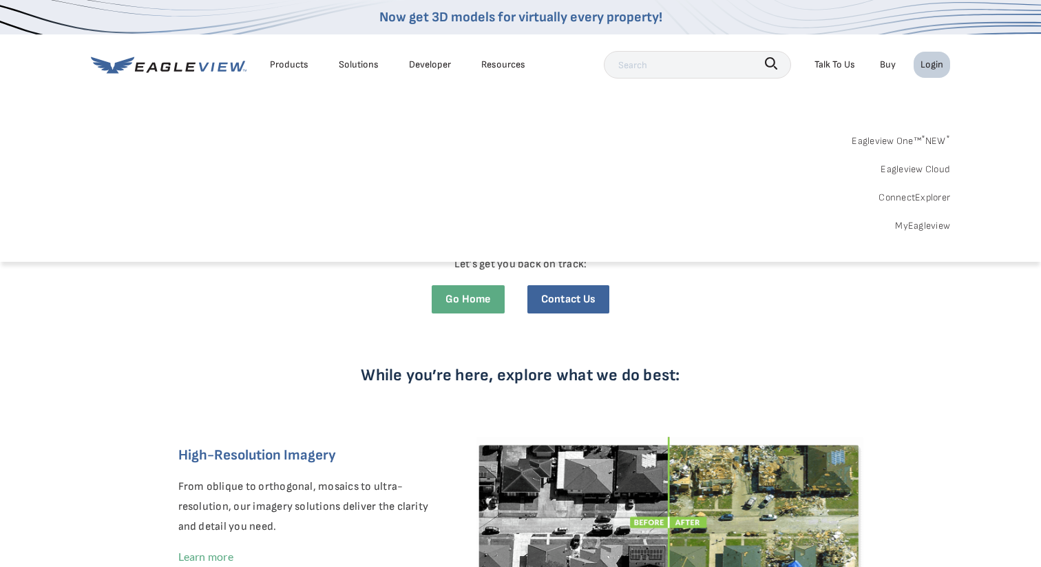
click at [914, 220] on link "MyEagleview" at bounding box center [922, 225] width 55 height 17
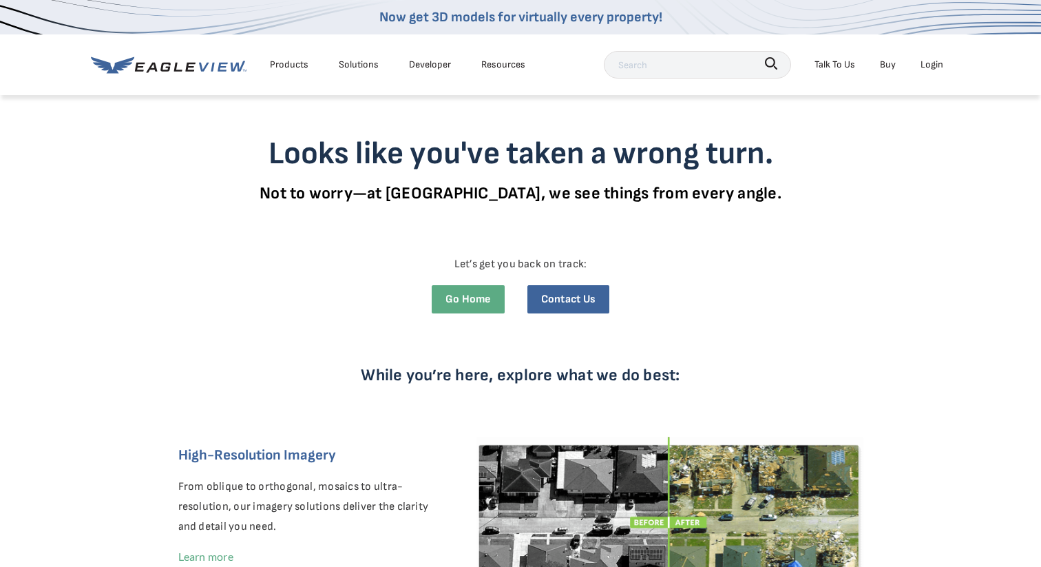
click at [686, 322] on div "Go Home Contact Us" at bounding box center [521, 304] width 716 height 39
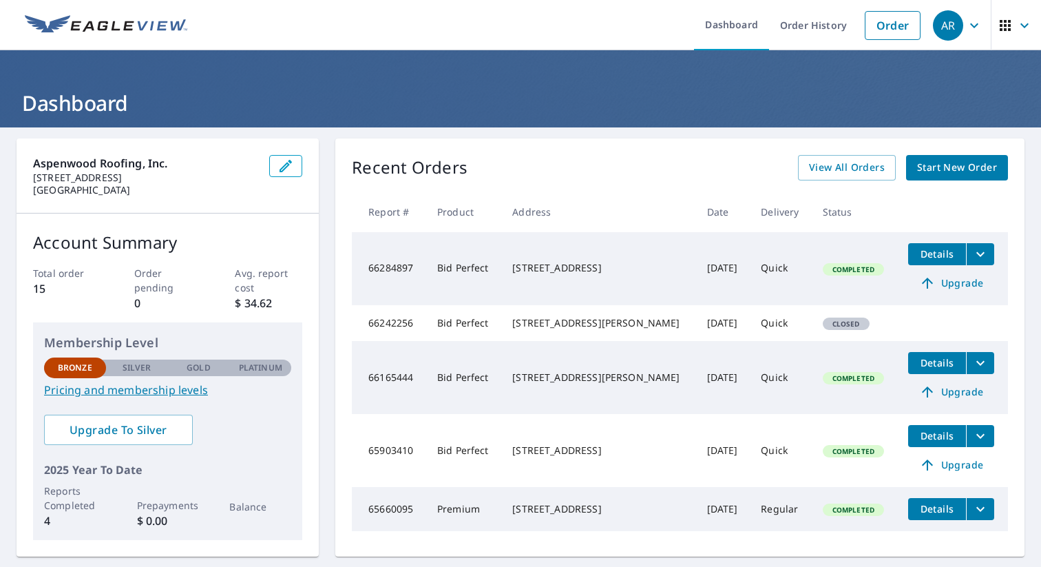
click at [981, 256] on icon "filesDropdownBtn-66284897" at bounding box center [981, 254] width 17 height 17
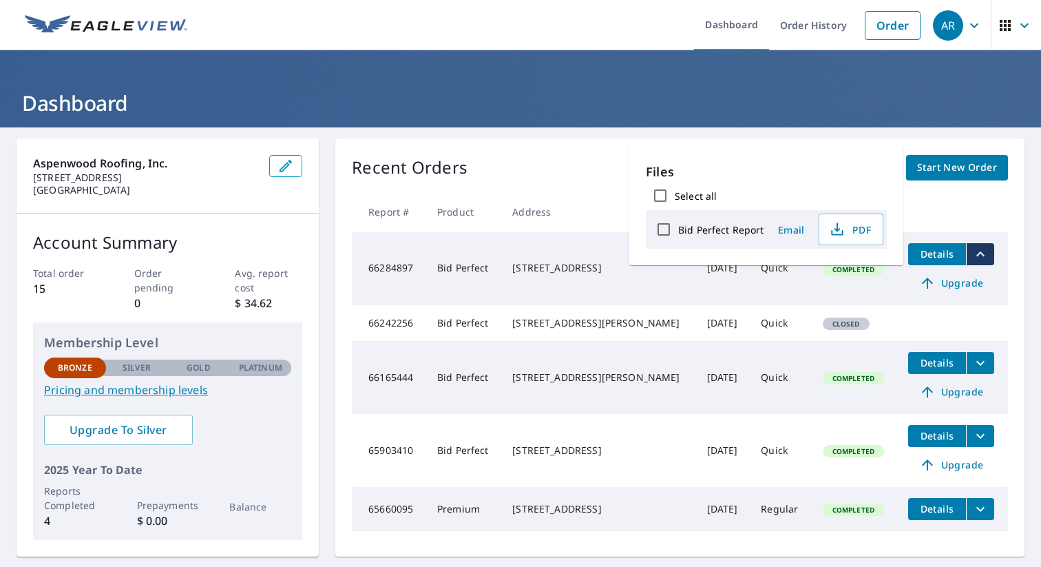
click at [789, 128] on div "Aspenwood Roofing, Inc. 9801 Westheimer Rd Houston, TX 77042 Account Summary To…" at bounding box center [520, 403] width 1041 height 552
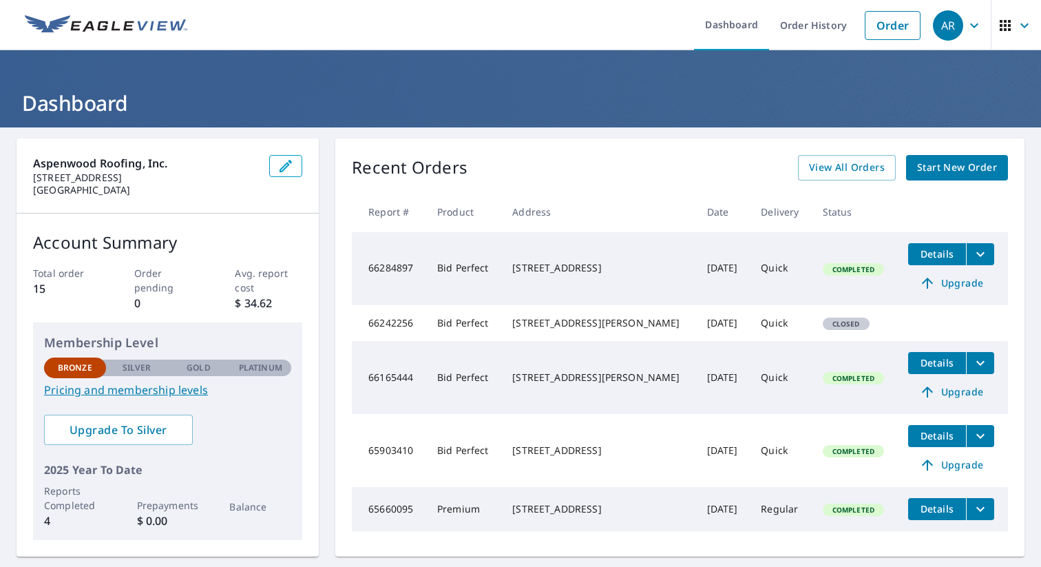
scroll to position [14, 0]
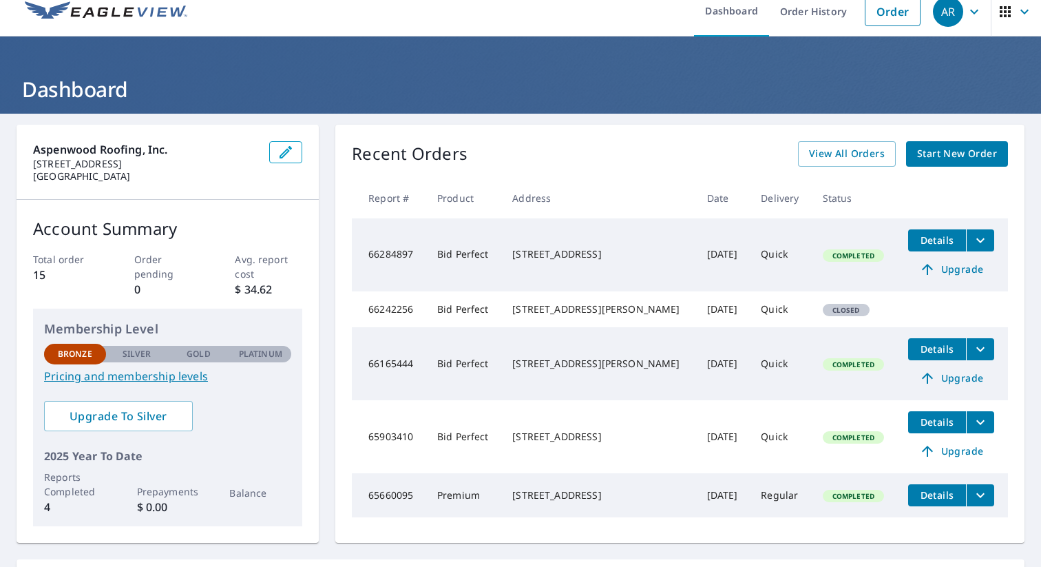
click at [705, 136] on div "Recent Orders View All Orders Start New Order Report # Product Address Date Del…" at bounding box center [679, 334] width 689 height 418
